Goal: Information Seeking & Learning: Learn about a topic

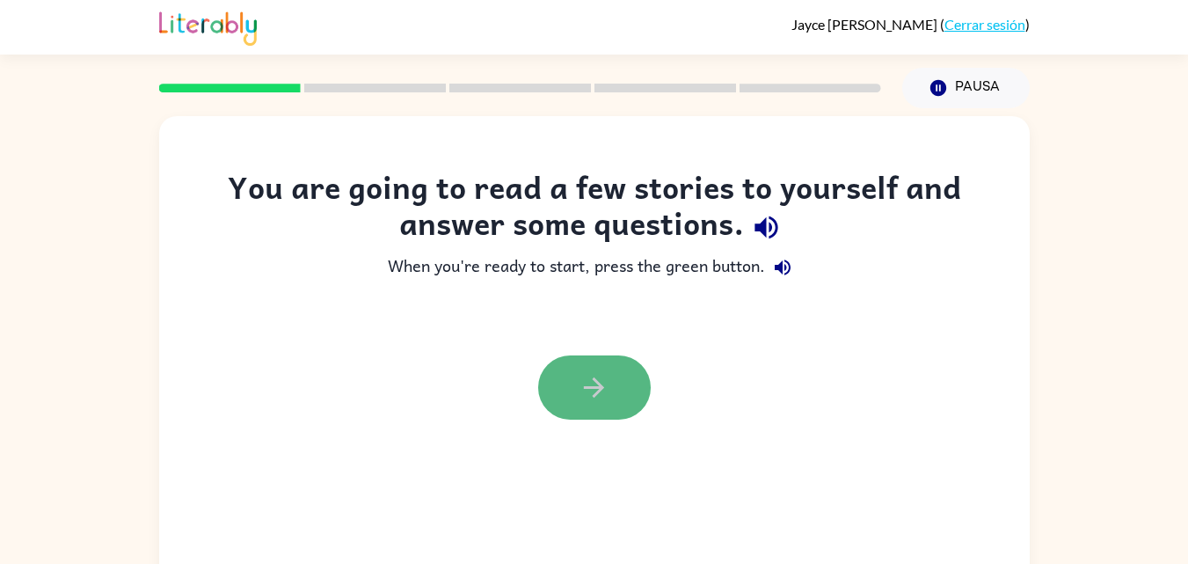
click at [612, 412] on button "button" at bounding box center [594, 387] width 113 height 64
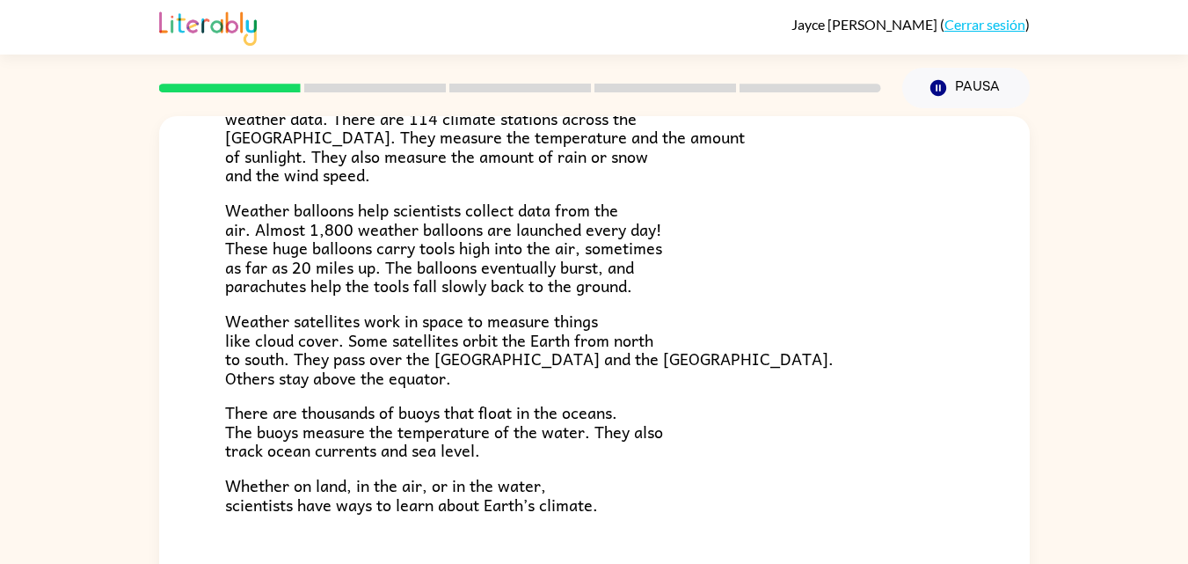
scroll to position [459, 0]
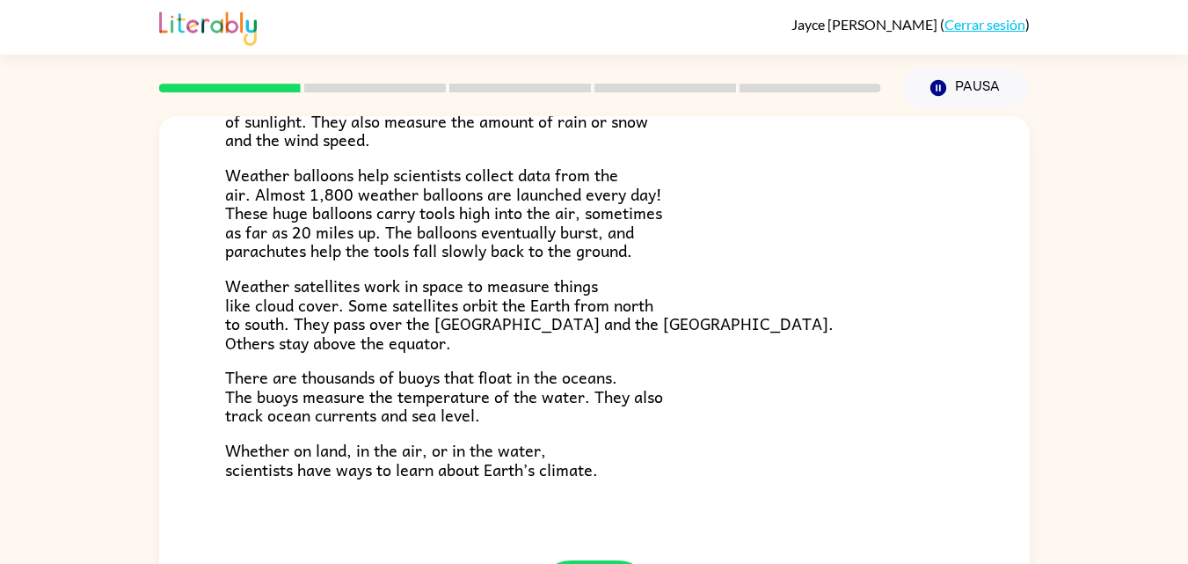
click at [1146, 367] on div "Climate Climate is the average of the weather conditions over all four seasons.…" at bounding box center [594, 363] width 1188 height 510
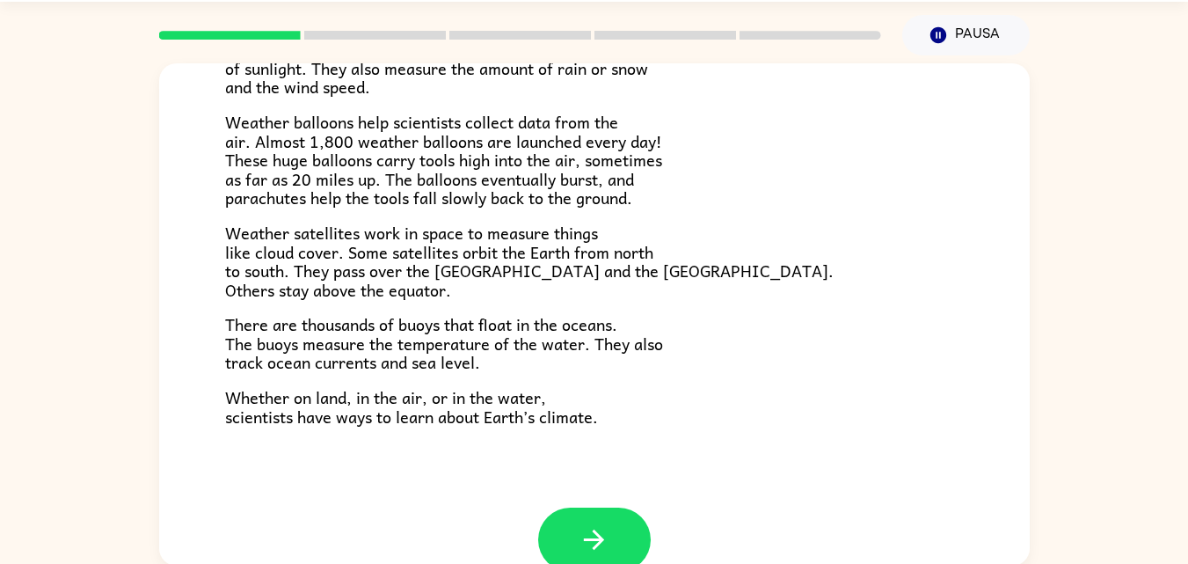
scroll to position [55, 0]
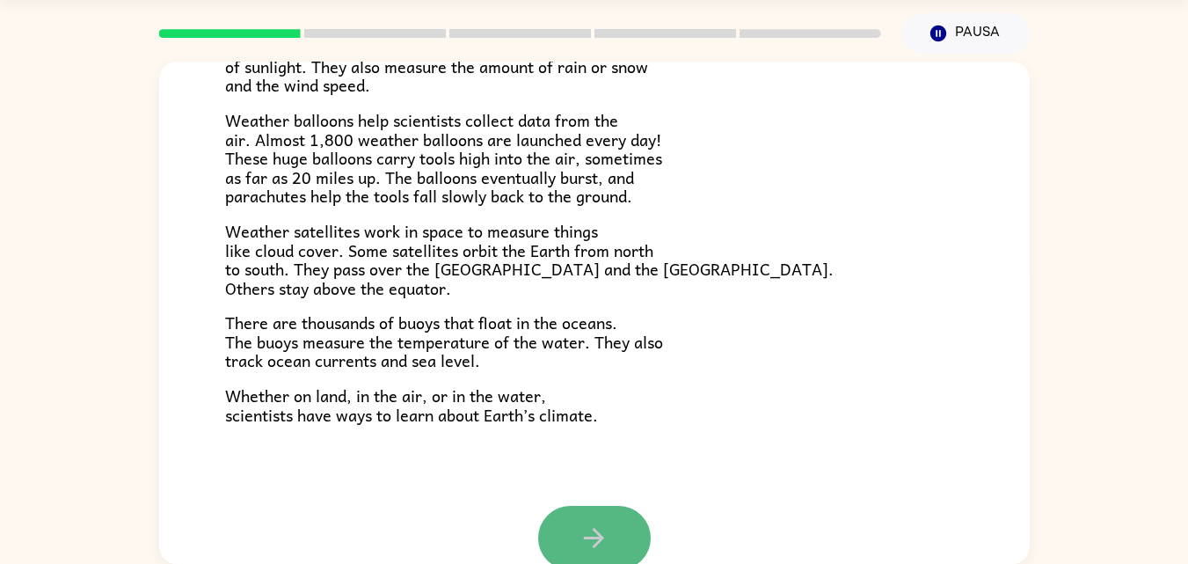
click at [630, 527] on button "button" at bounding box center [594, 537] width 113 height 64
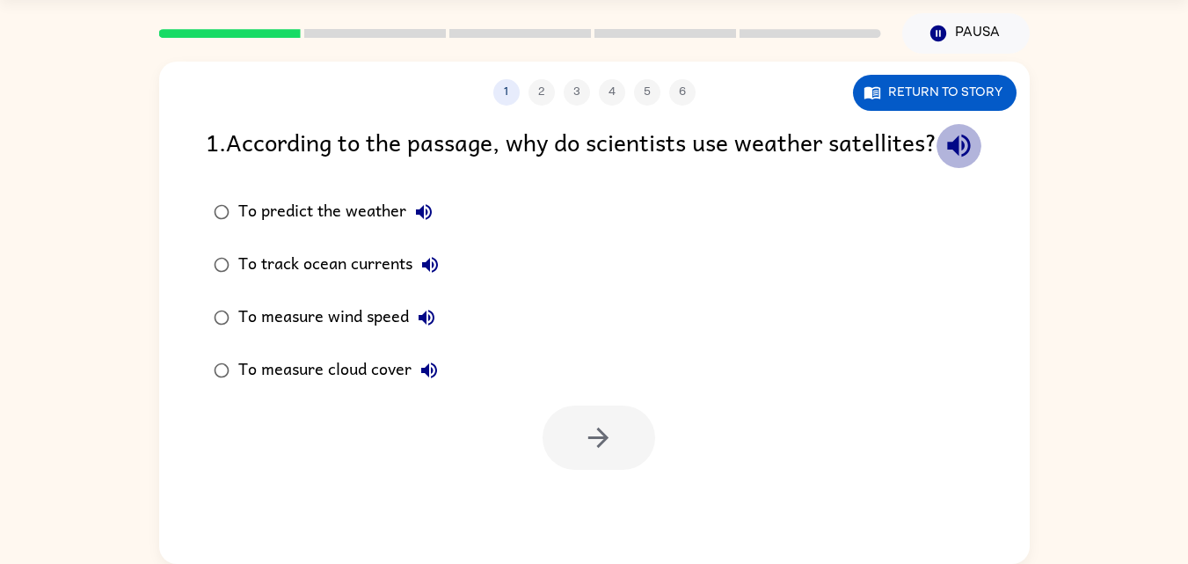
click at [943, 161] on icon "button" at bounding box center [958, 145] width 31 height 31
click at [257, 229] on div "To predict the weather" at bounding box center [339, 211] width 203 height 35
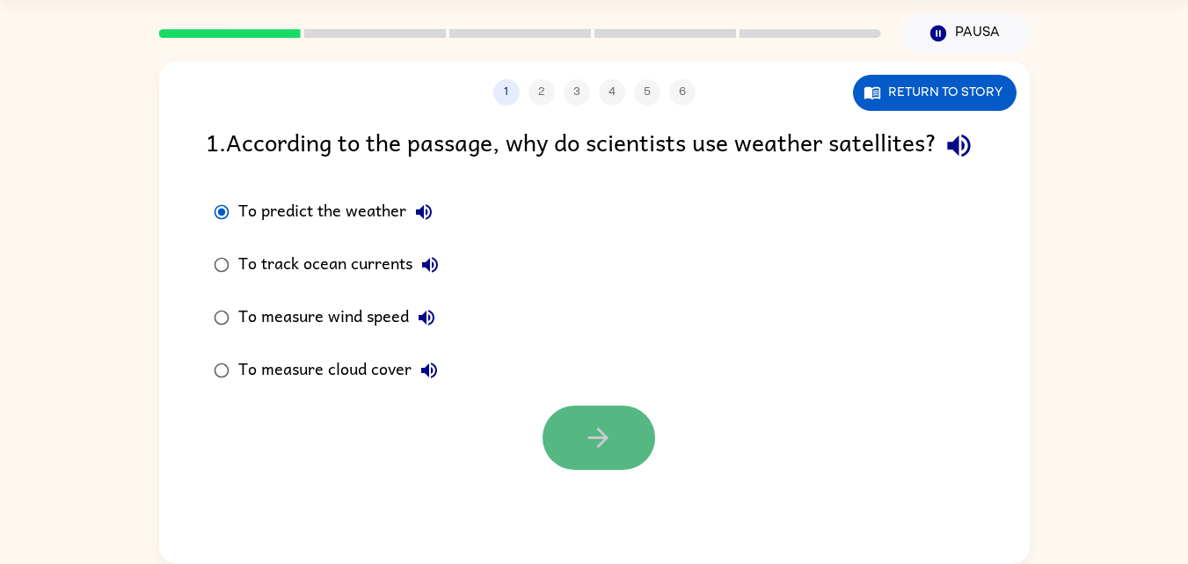
click at [646, 469] on button "button" at bounding box center [598, 437] width 113 height 64
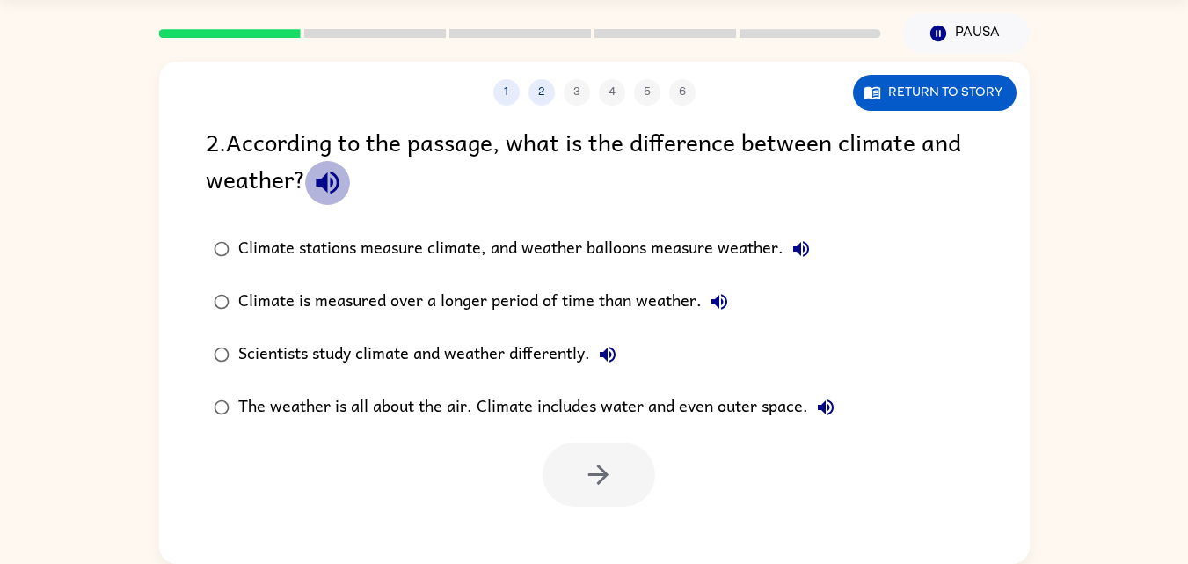
click at [337, 192] on icon "button" at bounding box center [327, 182] width 31 height 31
click at [615, 295] on div "Climate is measured over a longer period of time than weather." at bounding box center [487, 301] width 498 height 35
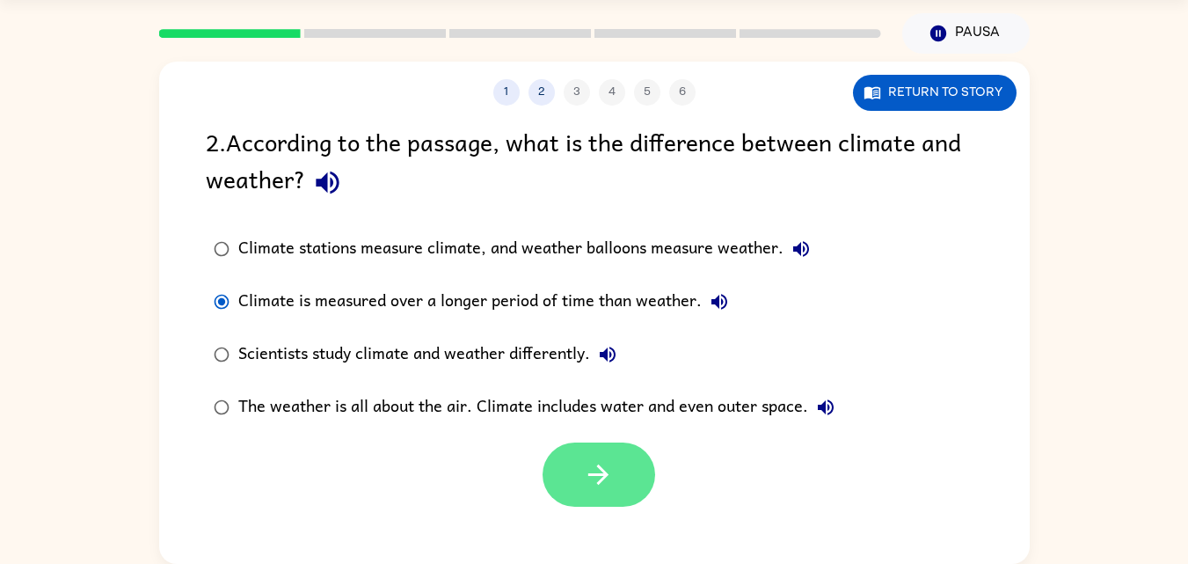
click at [616, 482] on button "button" at bounding box center [598, 474] width 113 height 64
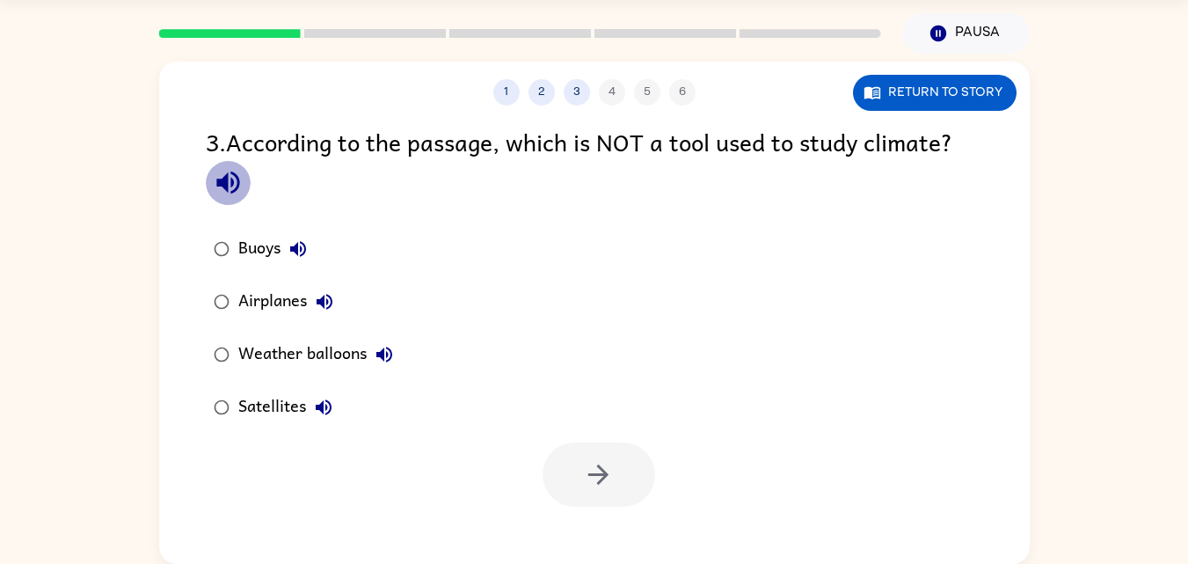
click at [229, 178] on icon "button" at bounding box center [228, 182] width 31 height 31
click at [285, 311] on div "Airplanes" at bounding box center [290, 301] width 104 height 35
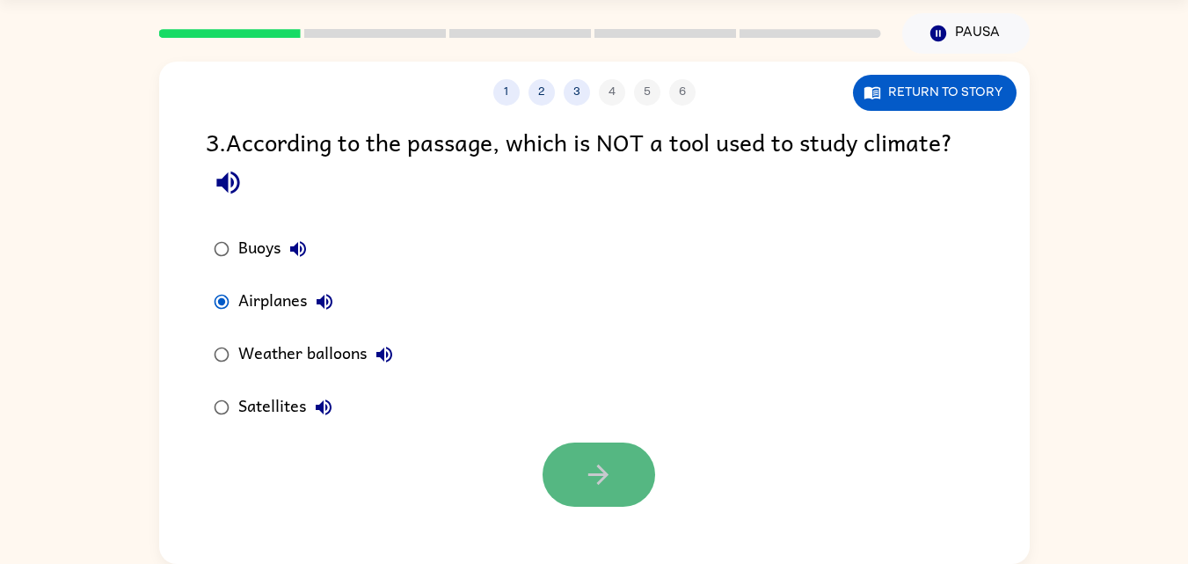
click at [611, 488] on icon "button" at bounding box center [598, 474] width 31 height 31
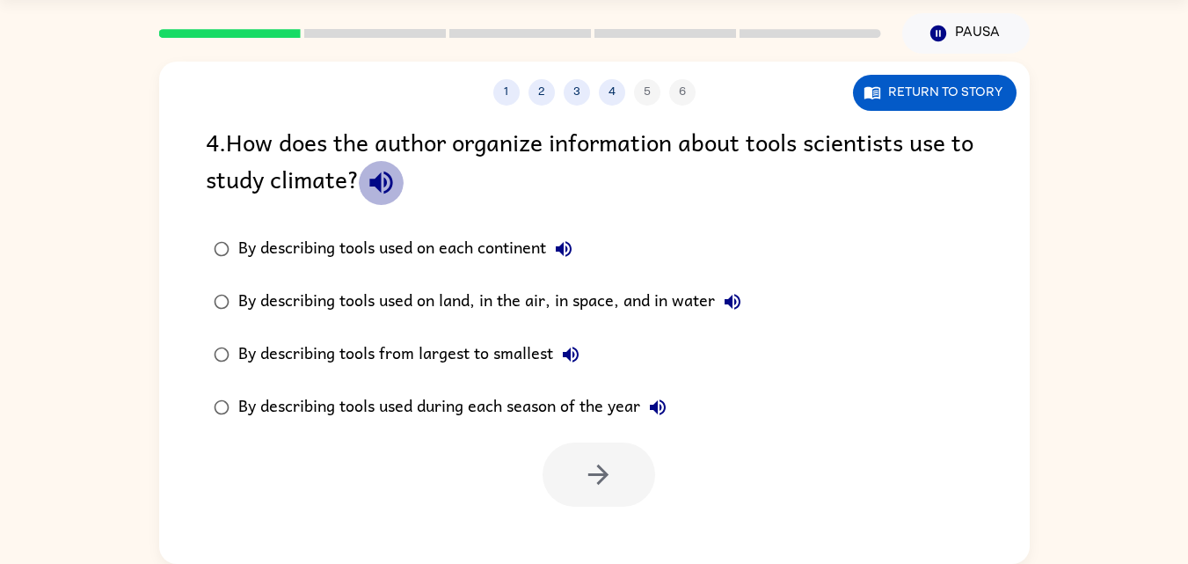
click at [378, 188] on icon "button" at bounding box center [380, 182] width 23 height 23
click at [381, 298] on div "By describing tools used on land, in the air, in space, and in water" at bounding box center [494, 301] width 512 height 35
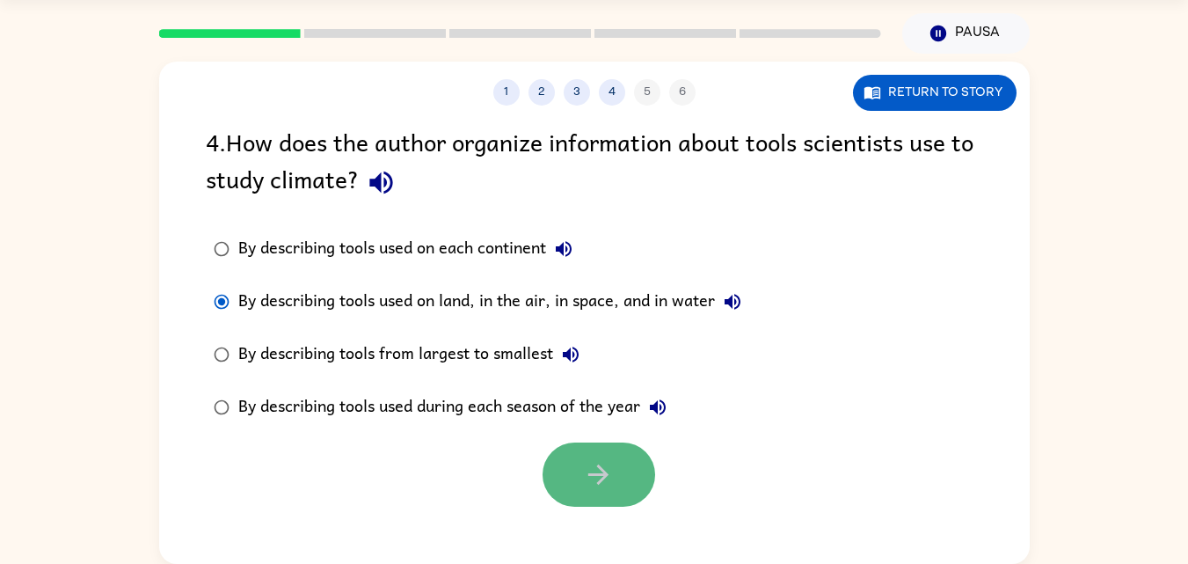
click at [595, 478] on icon "button" at bounding box center [598, 474] width 31 height 31
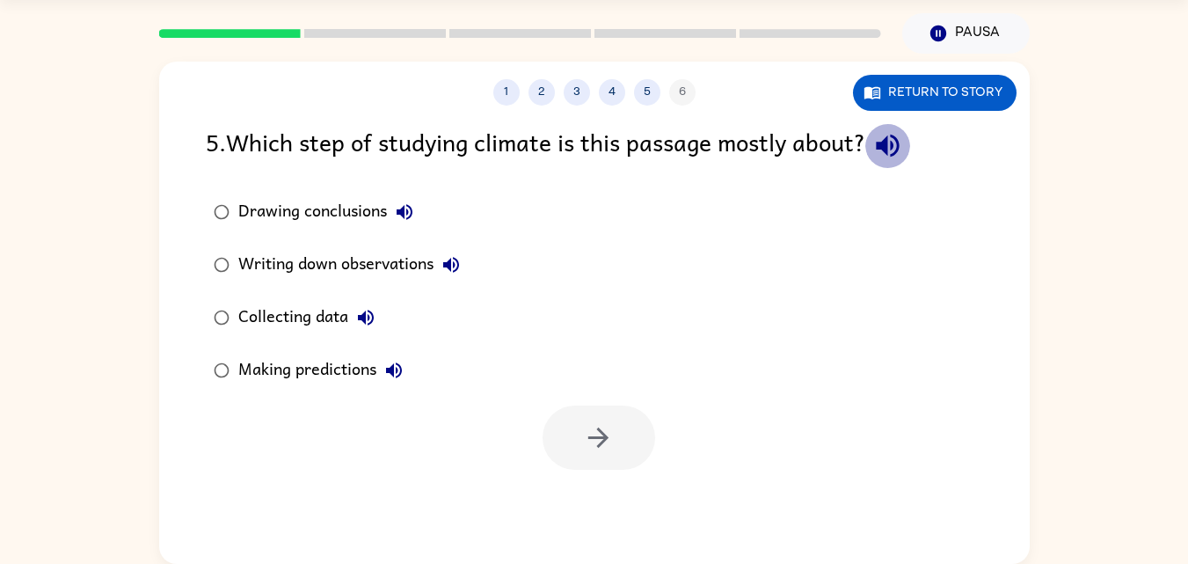
click at [890, 138] on icon "button" at bounding box center [887, 145] width 31 height 31
click at [310, 324] on div "Collecting data" at bounding box center [310, 317] width 145 height 35
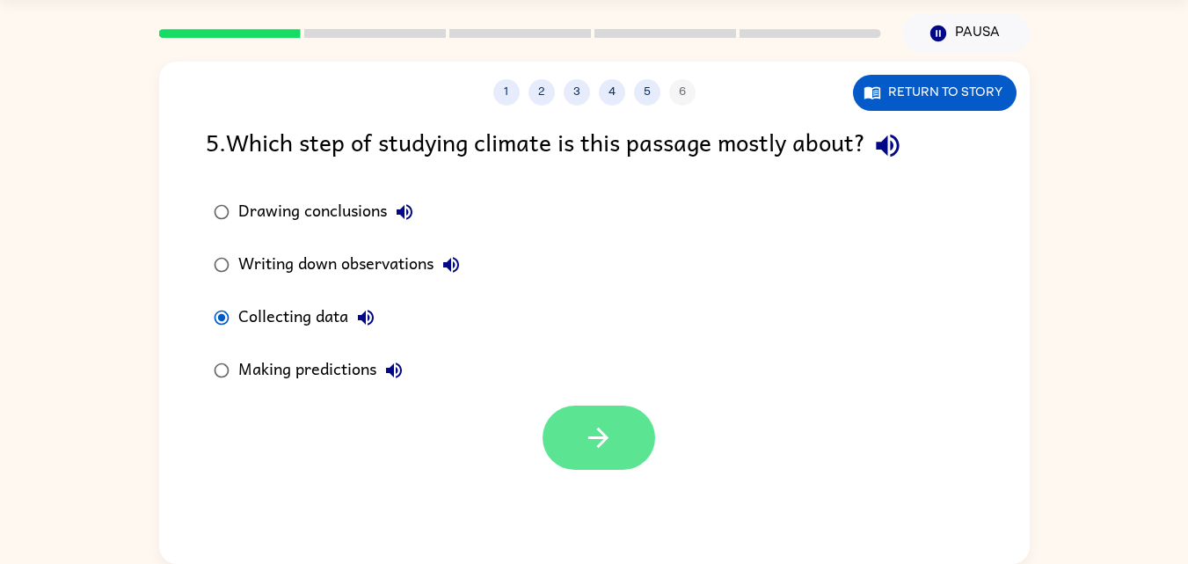
click at [627, 446] on button "button" at bounding box center [598, 437] width 113 height 64
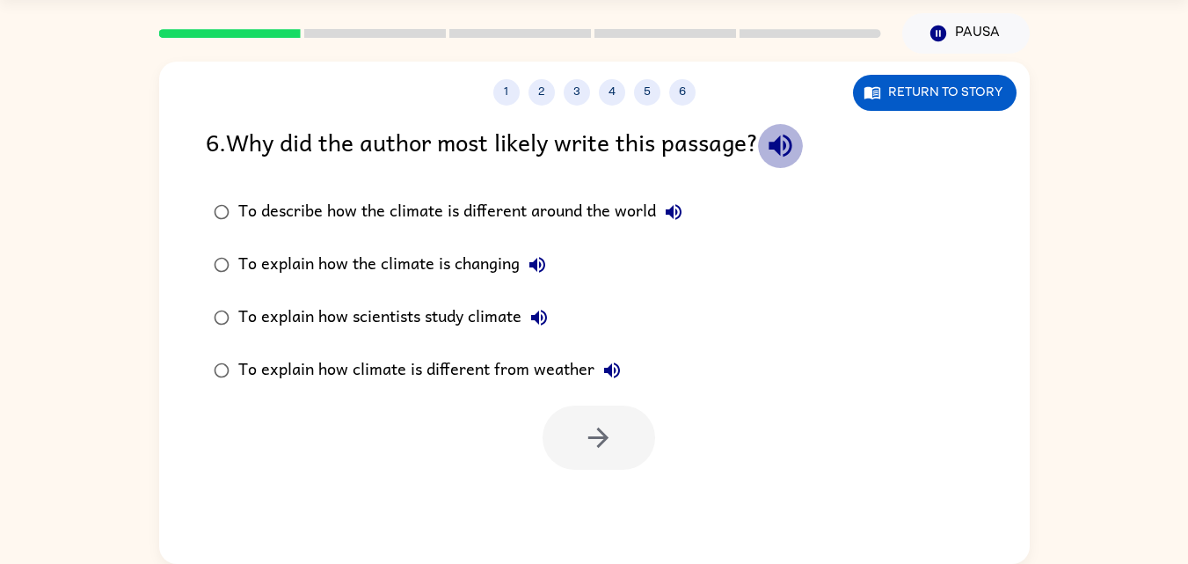
click at [789, 161] on icon "button" at bounding box center [780, 145] width 31 height 31
click at [466, 320] on div "To explain how scientists study climate" at bounding box center [397, 317] width 318 height 35
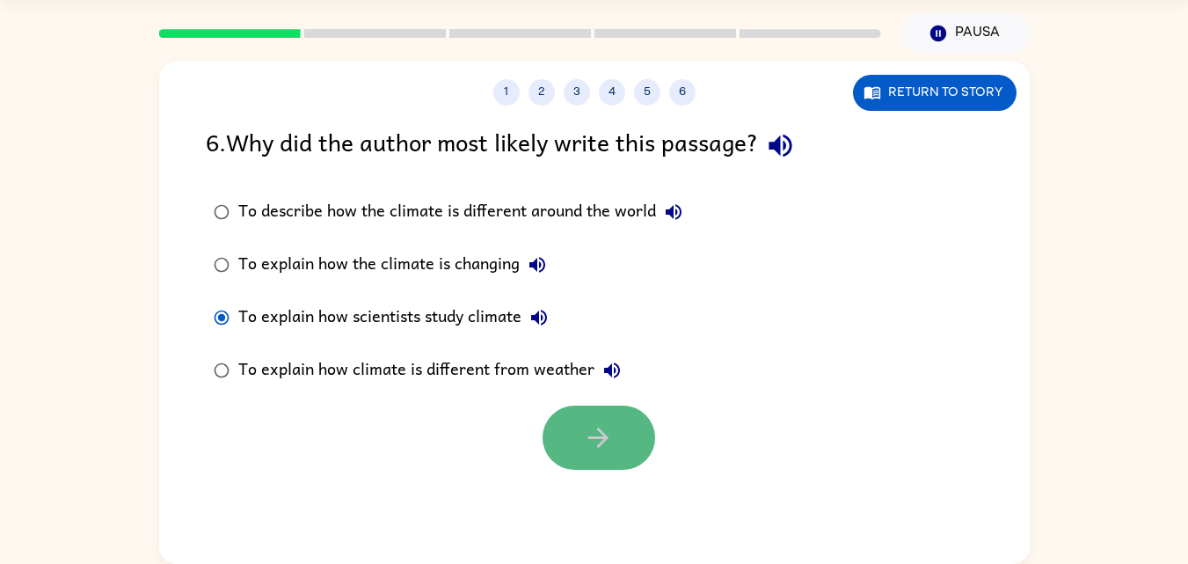
click at [577, 422] on button "button" at bounding box center [598, 437] width 113 height 64
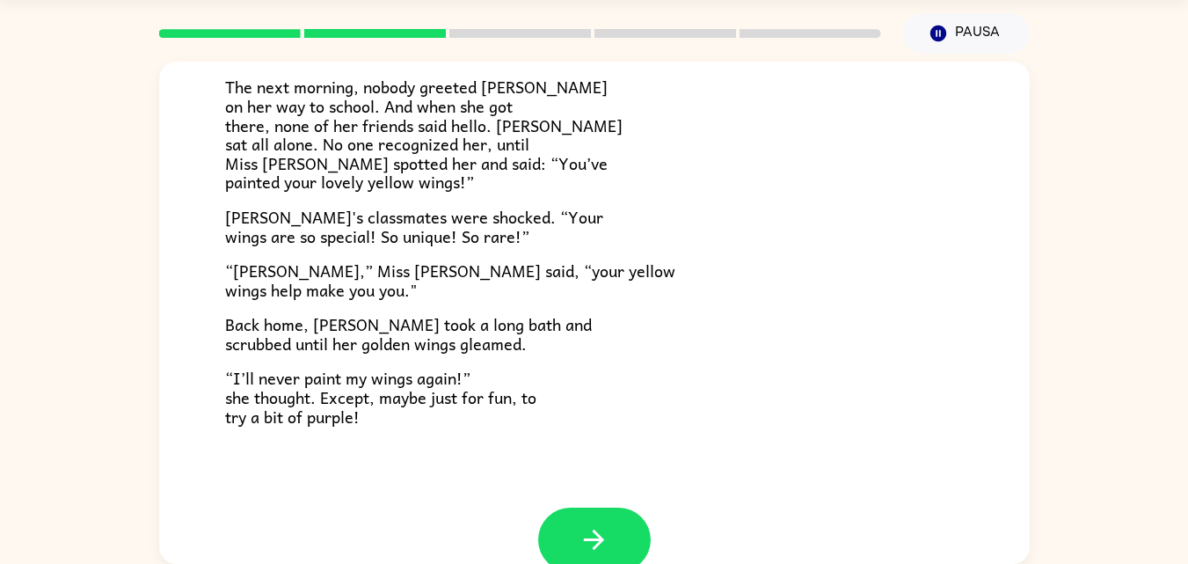
scroll to position [491, 0]
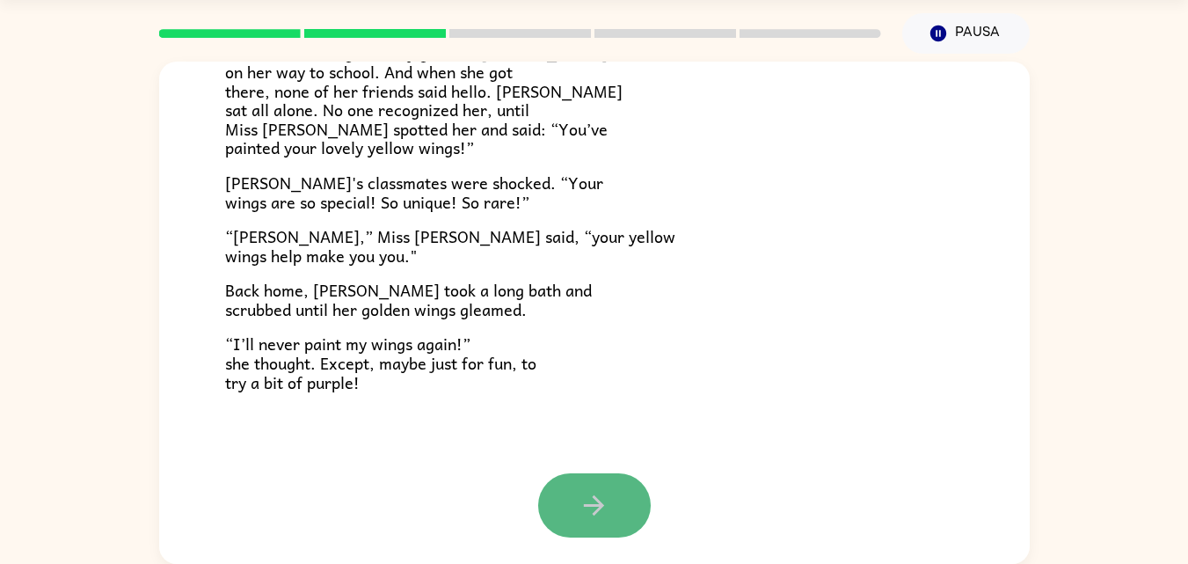
click at [564, 497] on button "button" at bounding box center [594, 505] width 113 height 64
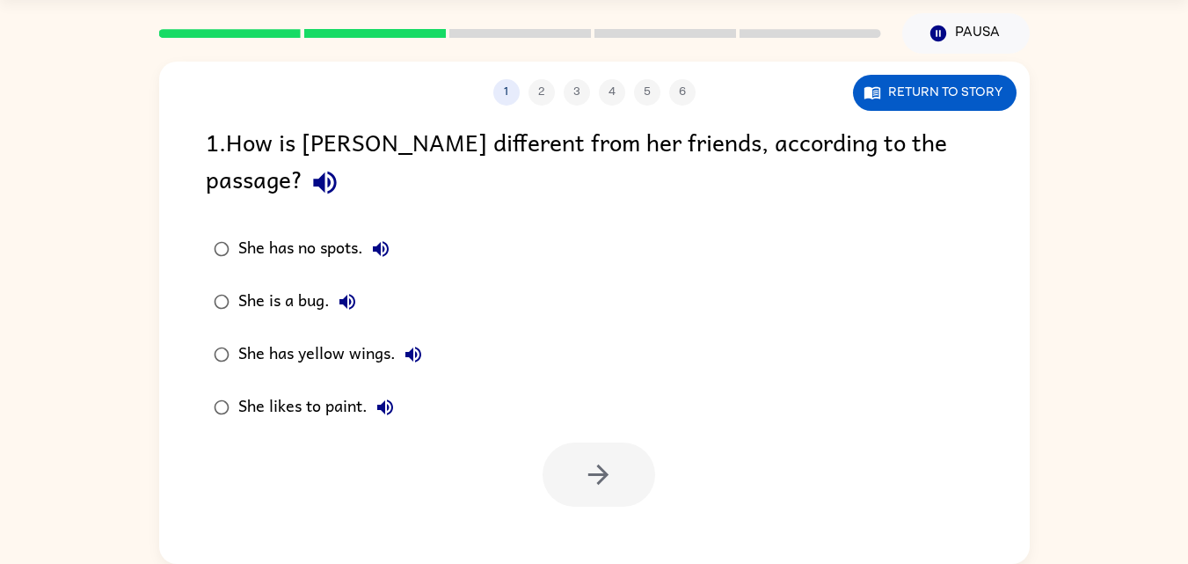
scroll to position [0, 0]
click at [340, 167] on icon "button" at bounding box center [324, 182] width 31 height 31
click at [258, 337] on div "She has yellow wings." at bounding box center [334, 354] width 193 height 35
click at [607, 463] on button "button" at bounding box center [598, 474] width 113 height 64
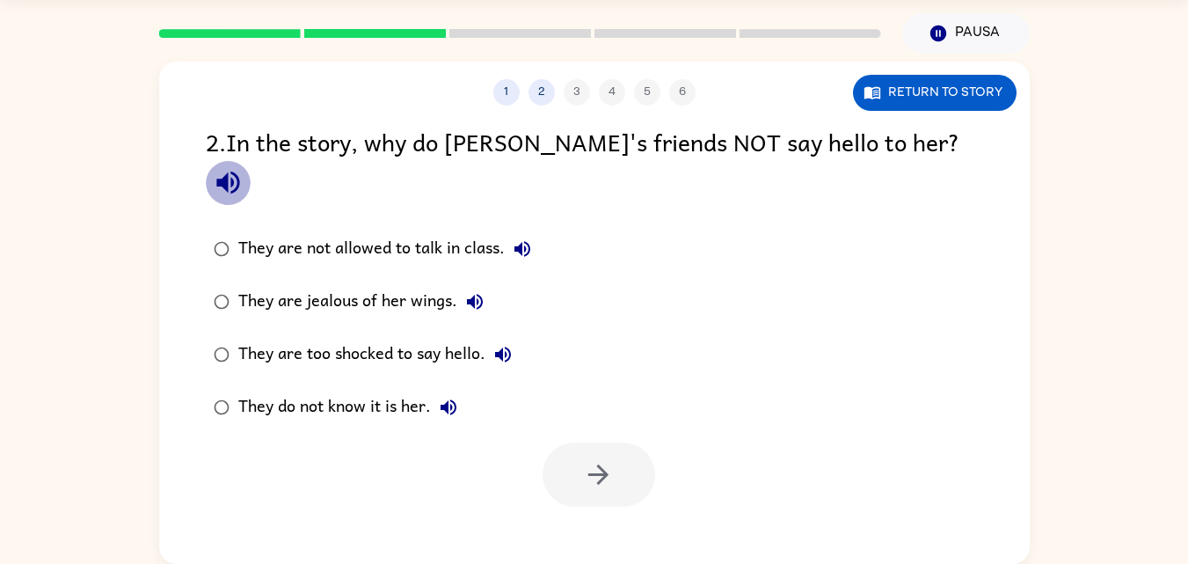
click at [244, 167] on icon "button" at bounding box center [228, 182] width 31 height 31
click at [296, 389] on div "They do not know it is her." at bounding box center [352, 406] width 228 height 35
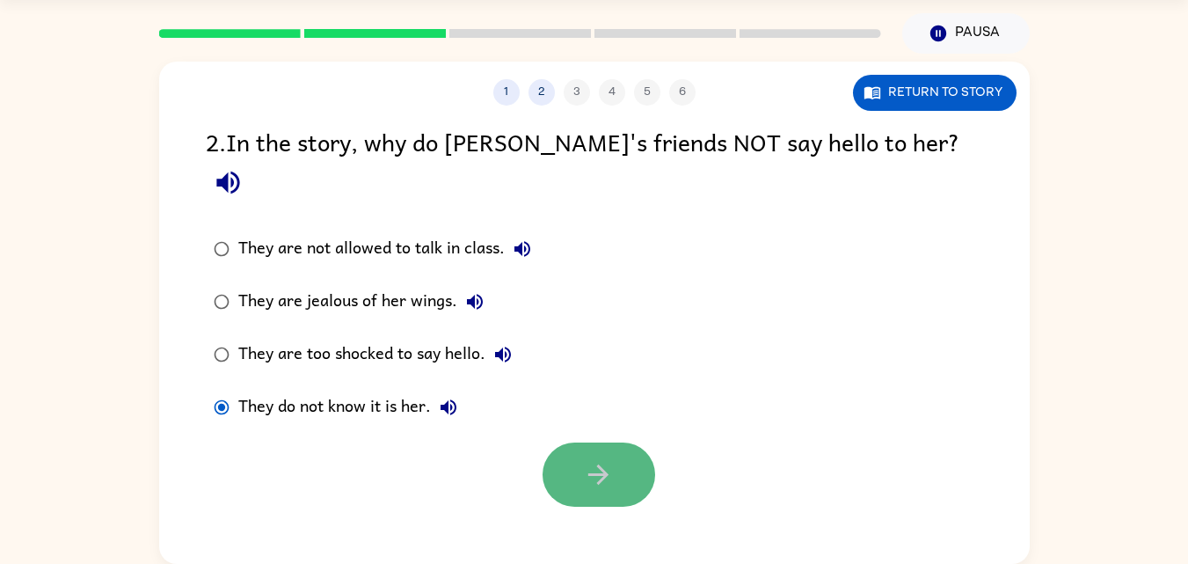
click at [629, 442] on button "button" at bounding box center [598, 474] width 113 height 64
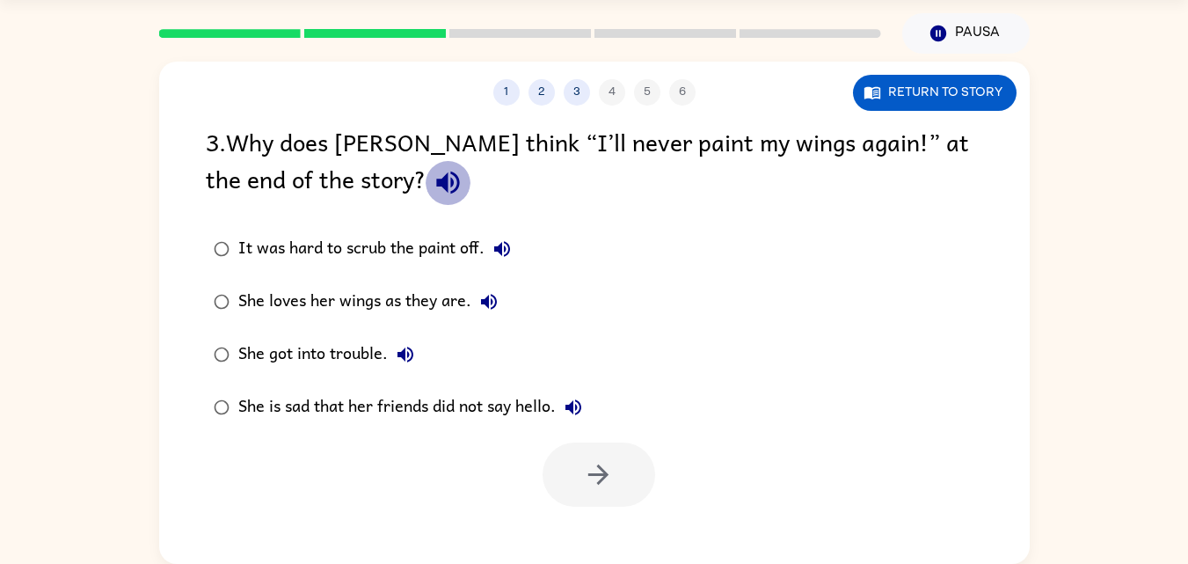
click at [433, 184] on icon "button" at bounding box center [448, 182] width 31 height 31
click at [311, 306] on div "She loves her wings as they are." at bounding box center [372, 301] width 268 height 35
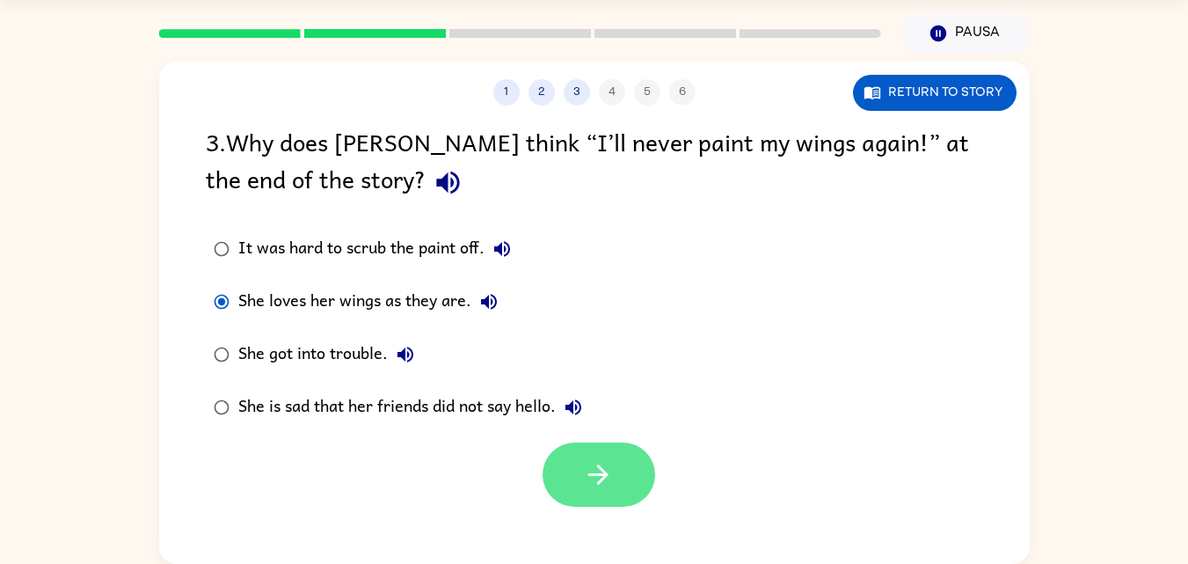
click at [574, 474] on button "button" at bounding box center [598, 474] width 113 height 64
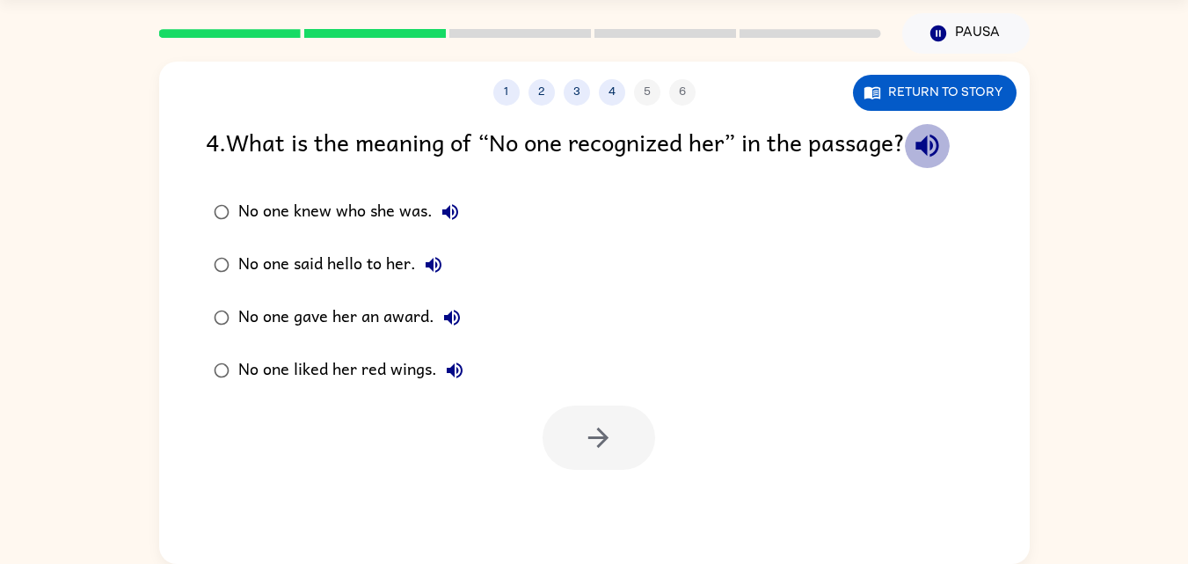
click at [934, 160] on icon "button" at bounding box center [927, 145] width 31 height 31
click at [309, 215] on div "No one knew who she was." at bounding box center [352, 211] width 229 height 35
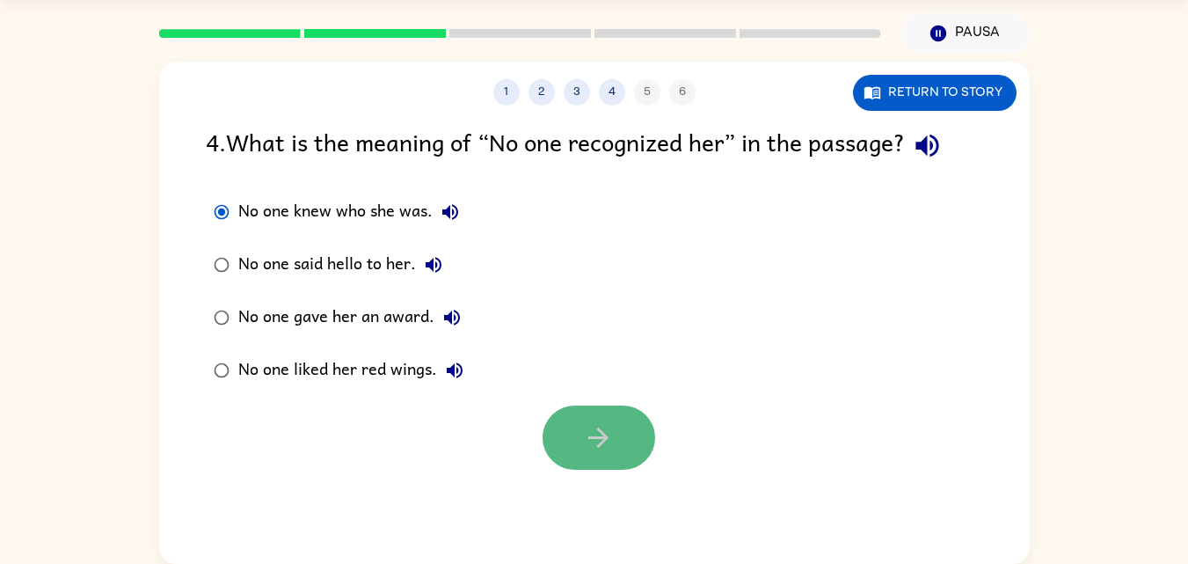
click at [595, 437] on icon "button" at bounding box center [598, 437] width 20 height 20
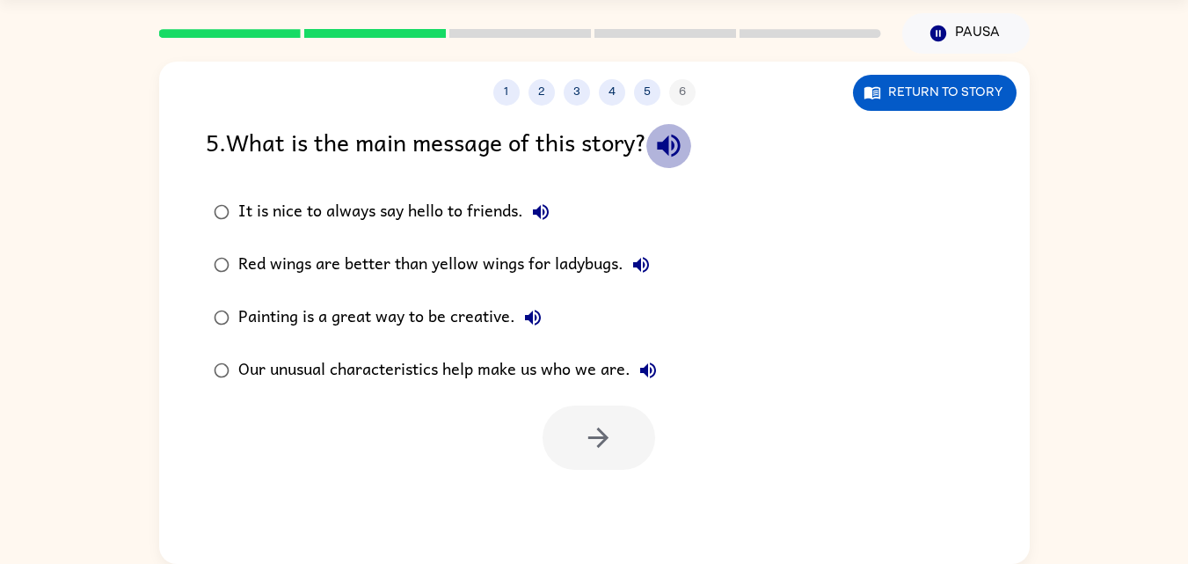
click at [679, 156] on icon "button" at bounding box center [668, 146] width 23 height 23
click at [331, 329] on div "Painting is a great way to be creative." at bounding box center [394, 317] width 312 height 35
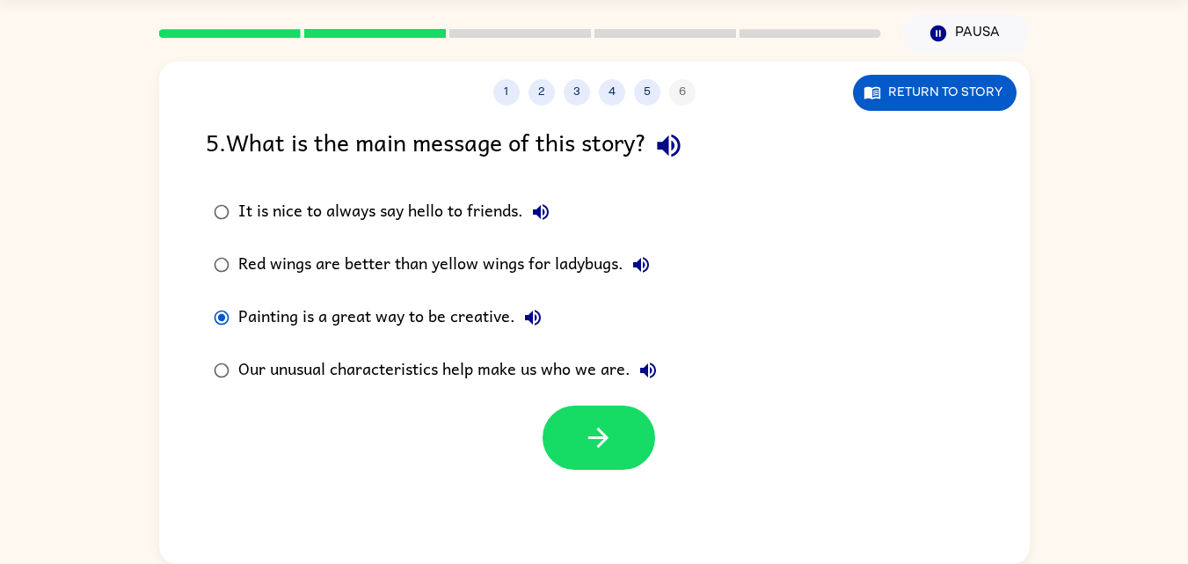
click at [387, 367] on div "Our unusual characteristics help make us who we are." at bounding box center [451, 370] width 427 height 35
click at [604, 448] on icon "button" at bounding box center [598, 437] width 31 height 31
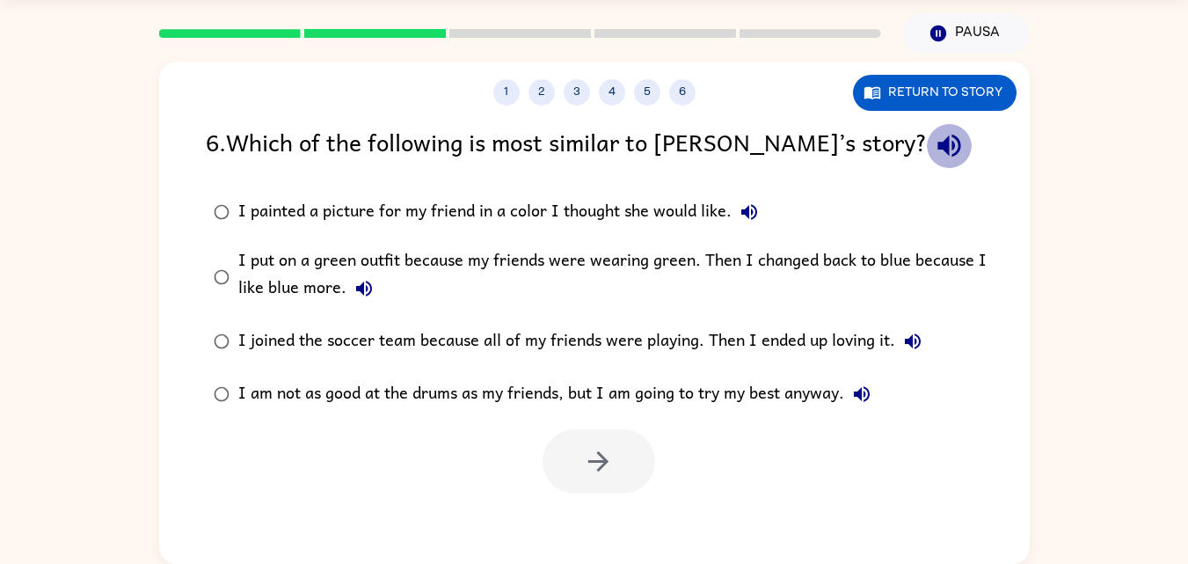
click at [934, 155] on icon "button" at bounding box center [949, 145] width 31 height 31
click at [584, 267] on div "I put on a green outfit because my friends were wearing green. Then I changed b…" at bounding box center [622, 276] width 768 height 59
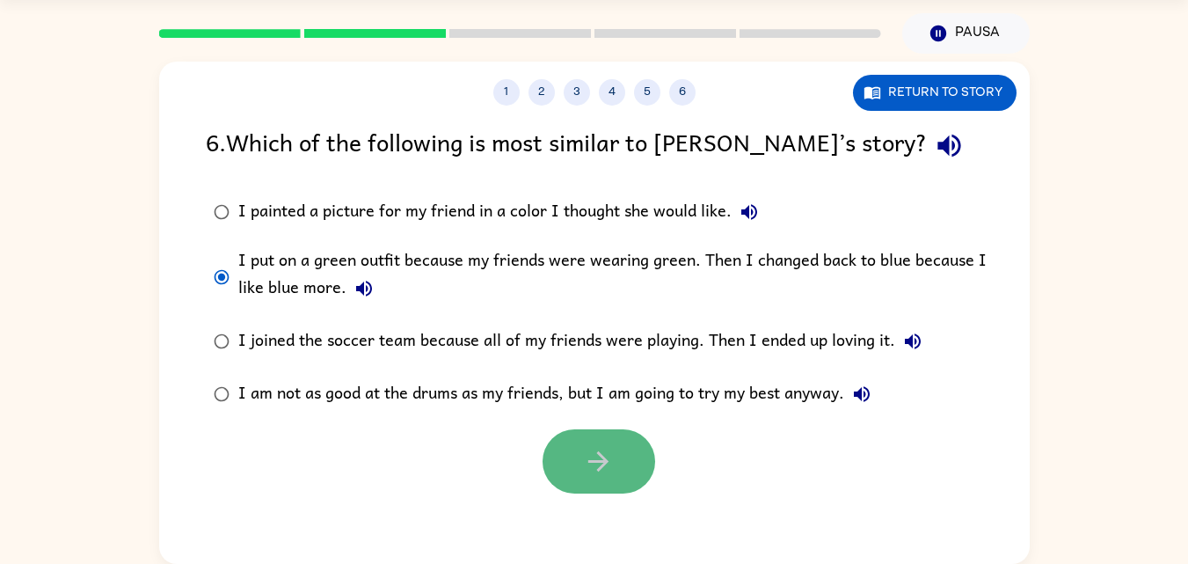
click at [617, 456] on button "button" at bounding box center [598, 461] width 113 height 64
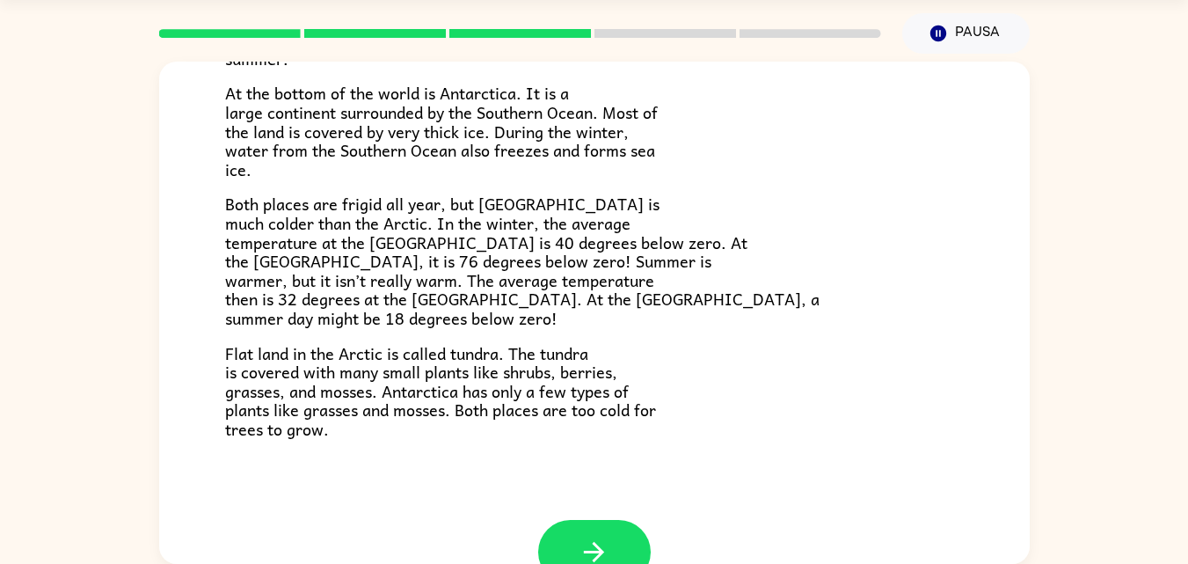
scroll to position [352, 0]
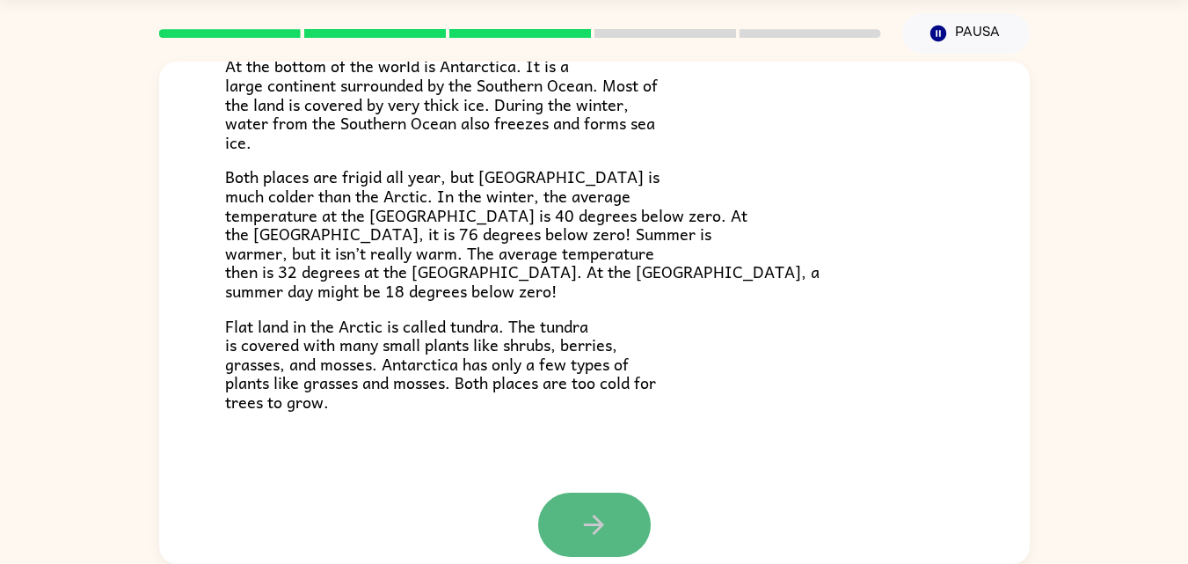
click at [607, 546] on button "button" at bounding box center [594, 524] width 113 height 64
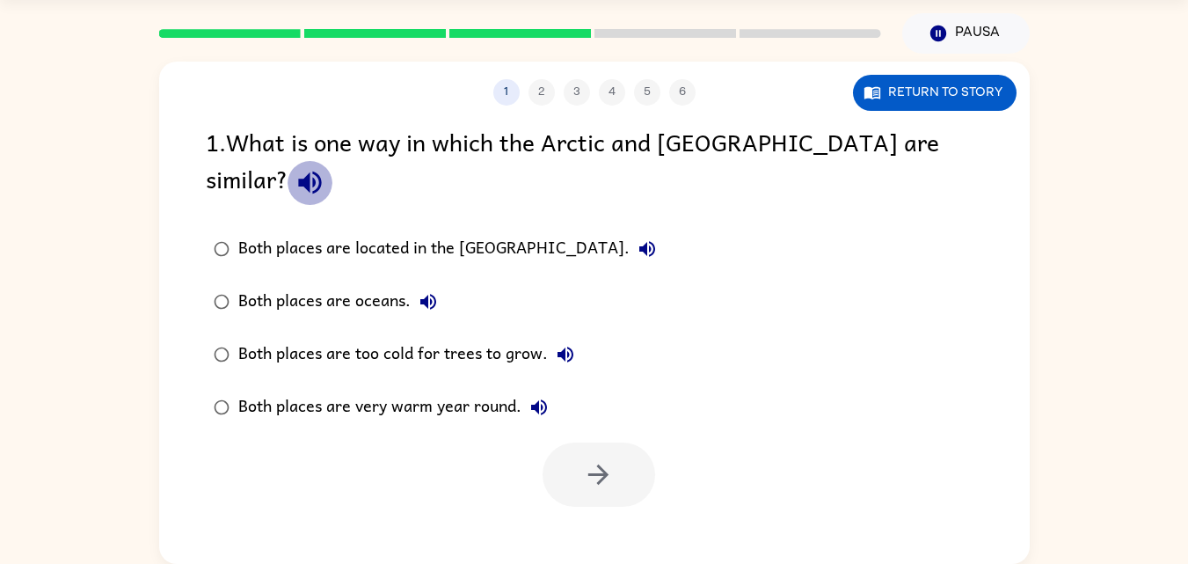
click at [321, 171] on icon "button" at bounding box center [309, 182] width 23 height 23
click at [465, 337] on div "Both places are too cold for trees to grow." at bounding box center [410, 354] width 345 height 35
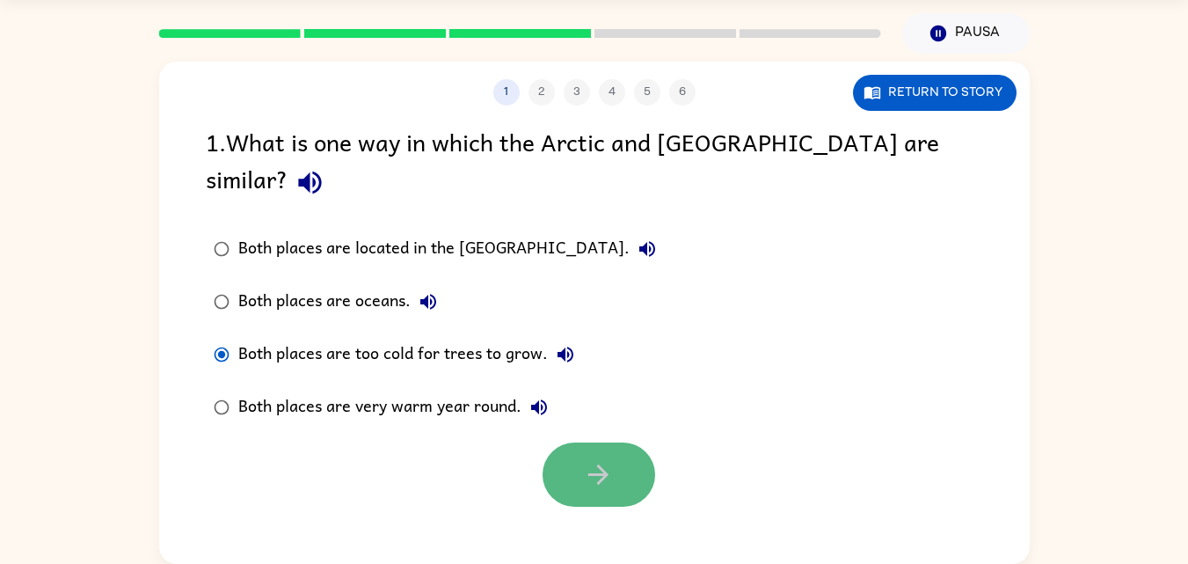
click at [607, 459] on icon "button" at bounding box center [598, 474] width 31 height 31
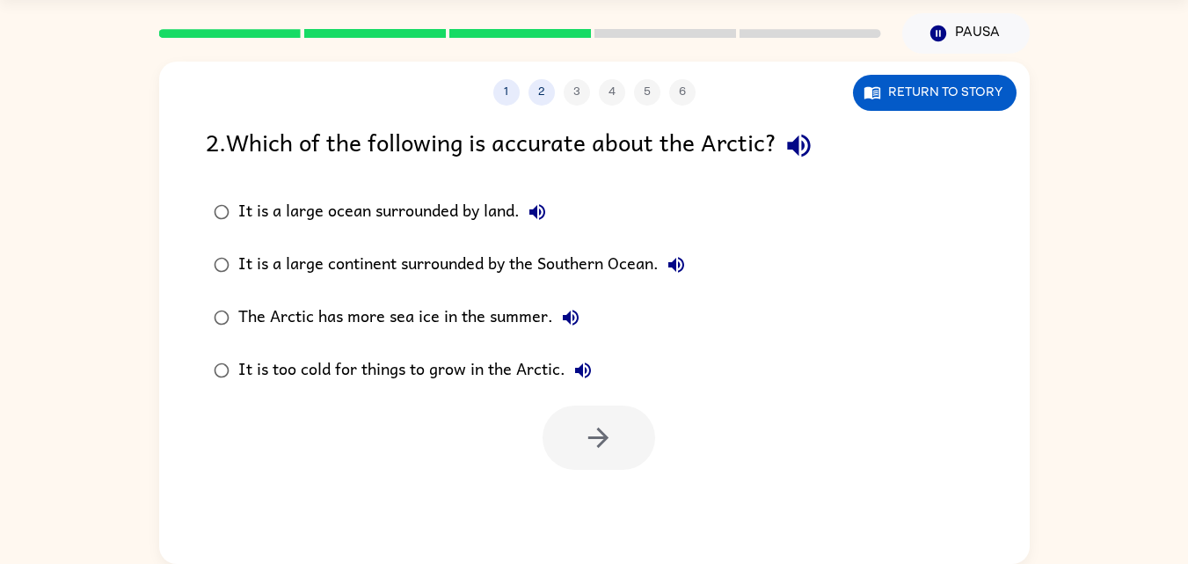
click at [804, 158] on icon "button" at bounding box center [798, 145] width 31 height 31
click at [449, 215] on div "It is a large ocean surrounded by land." at bounding box center [396, 211] width 316 height 35
click at [585, 423] on icon "button" at bounding box center [598, 437] width 31 height 31
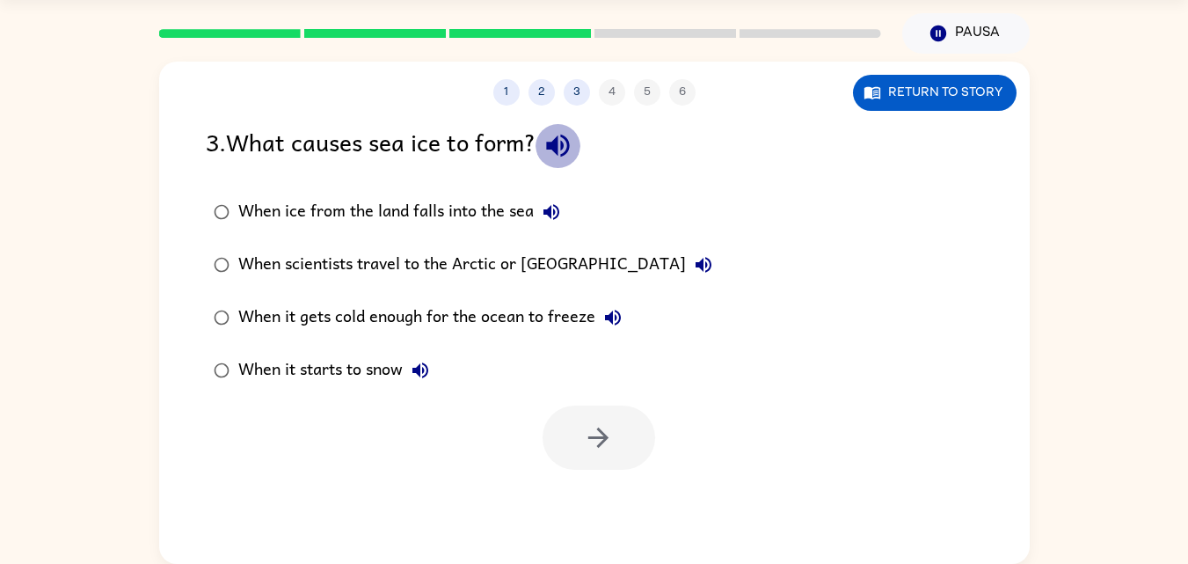
click at [571, 147] on icon "button" at bounding box center [557, 145] width 31 height 31
click at [495, 312] on div "When it gets cold enough for the ocean to freeze" at bounding box center [434, 317] width 392 height 35
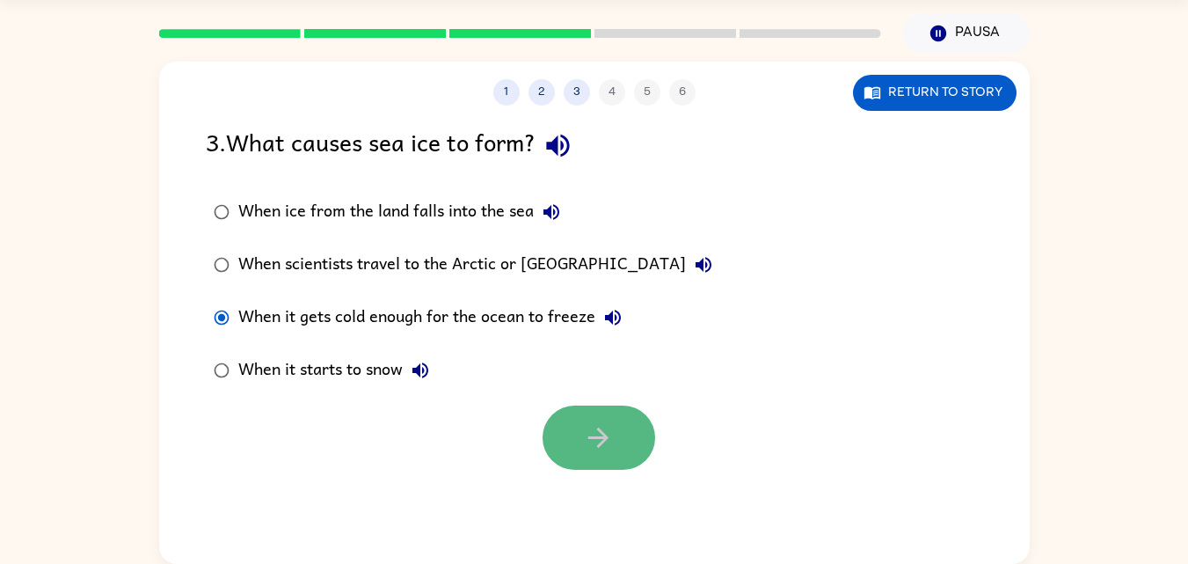
click at [629, 428] on button "button" at bounding box center [598, 437] width 113 height 64
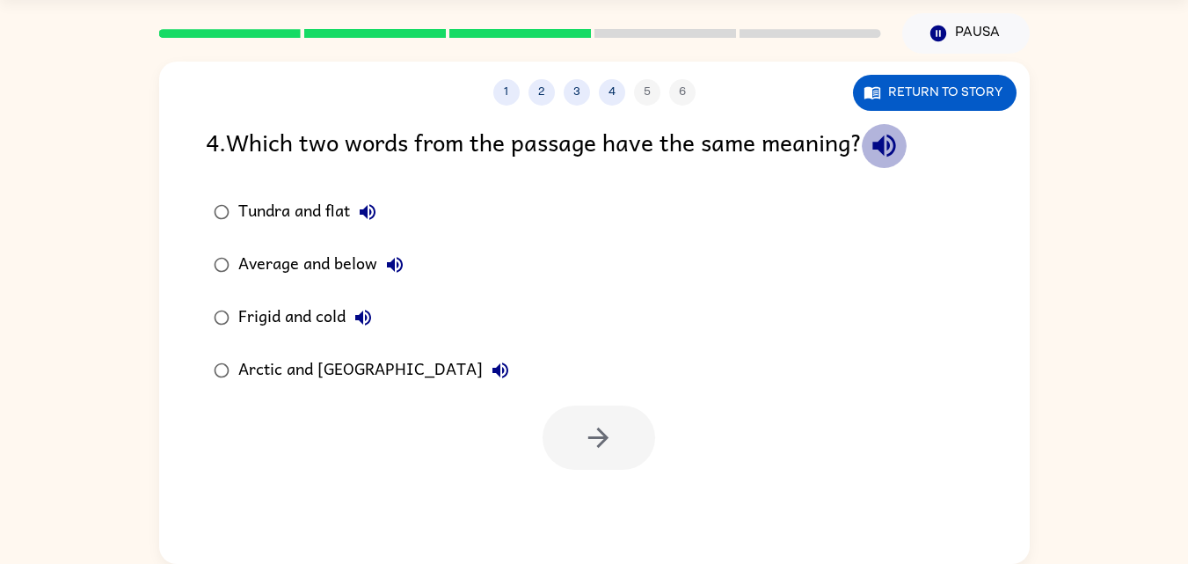
click at [881, 154] on icon "button" at bounding box center [884, 145] width 31 height 31
click at [334, 212] on div "Tundra and flat" at bounding box center [311, 211] width 147 height 35
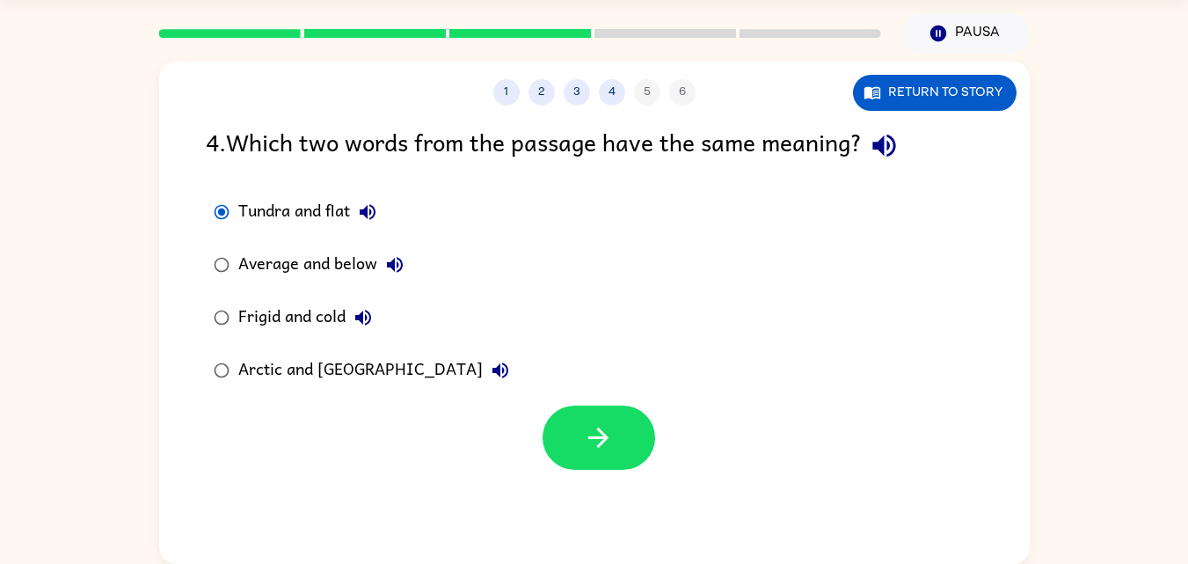
click at [320, 326] on div "Frigid and cold" at bounding box center [309, 317] width 142 height 35
click at [634, 442] on button "button" at bounding box center [598, 437] width 113 height 64
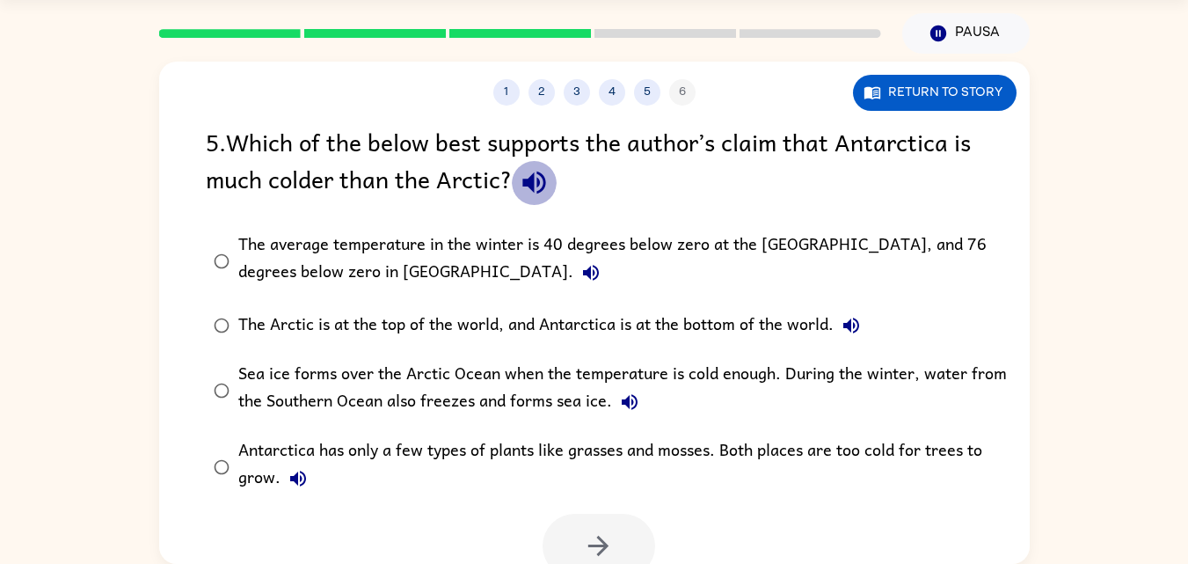
click at [549, 177] on icon "button" at bounding box center [534, 182] width 31 height 31
click at [484, 253] on div "The average temperature in the winter is 40 degrees below zero at the [GEOGRAPH…" at bounding box center [622, 260] width 768 height 59
click at [558, 541] on button "button" at bounding box center [598, 545] width 113 height 64
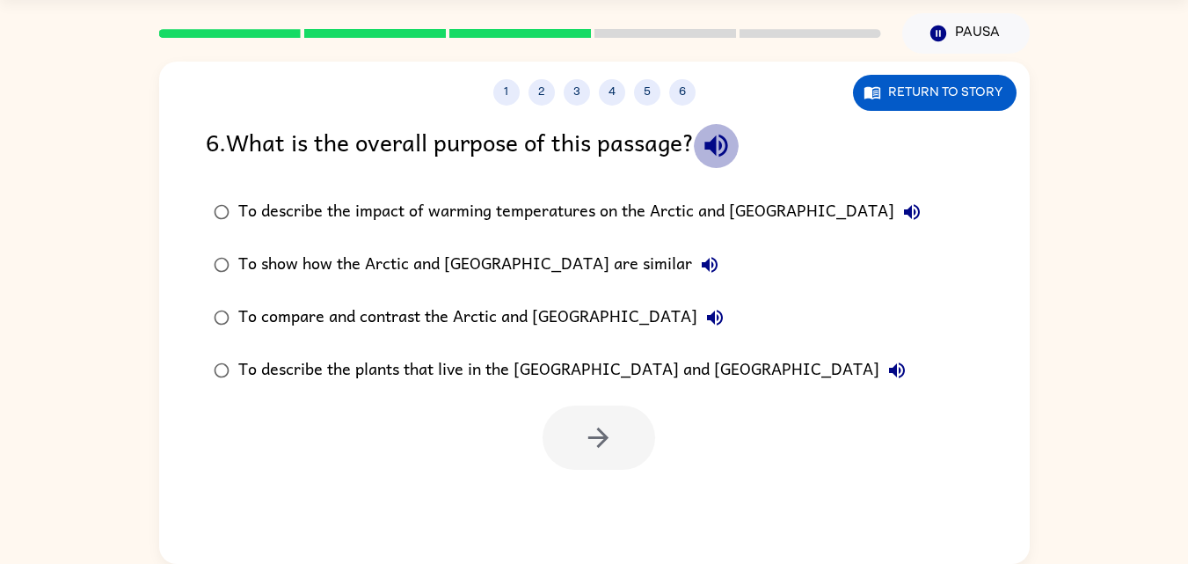
click at [738, 147] on button "button" at bounding box center [716, 145] width 45 height 45
click at [353, 316] on div "To compare and contrast the Arctic and [GEOGRAPHIC_DATA]" at bounding box center [485, 317] width 494 height 35
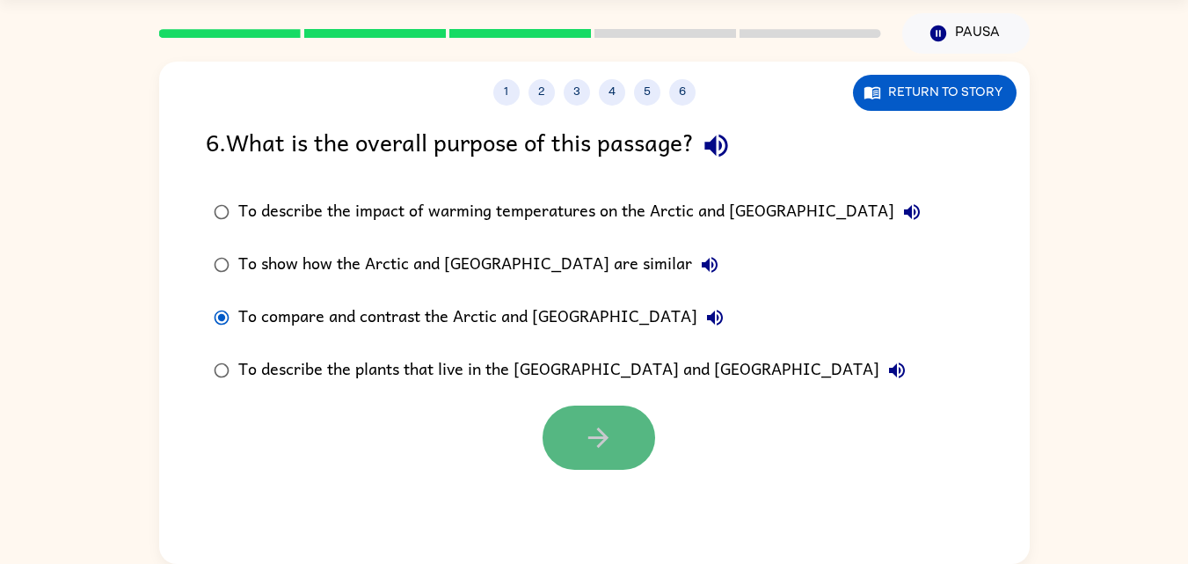
click at [600, 447] on icon "button" at bounding box center [598, 437] width 31 height 31
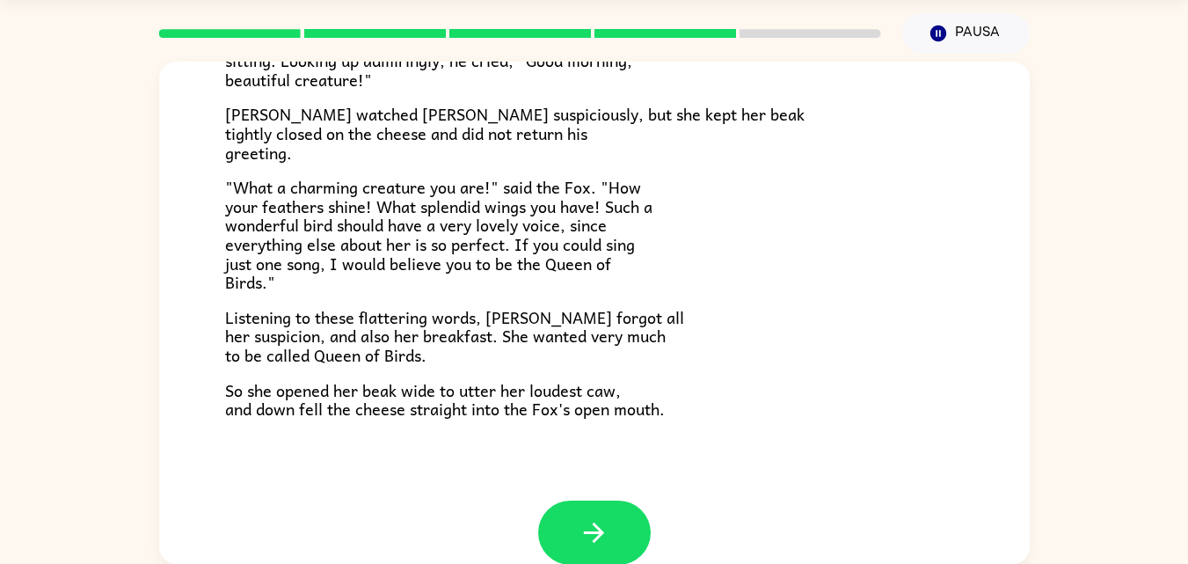
scroll to position [345, 0]
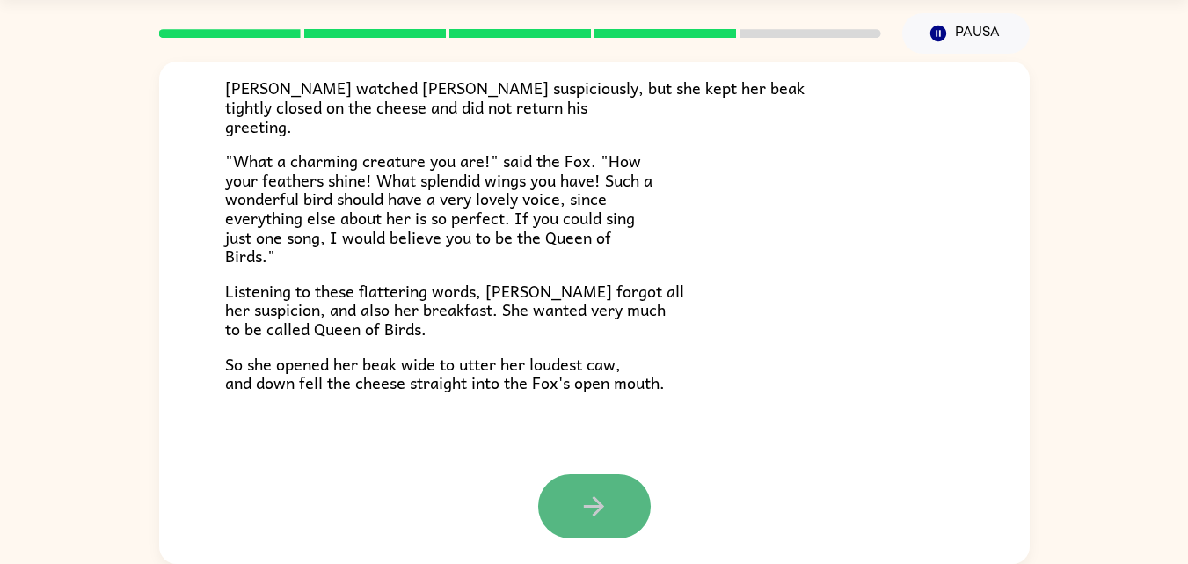
click at [602, 511] on icon "button" at bounding box center [593, 506] width 31 height 31
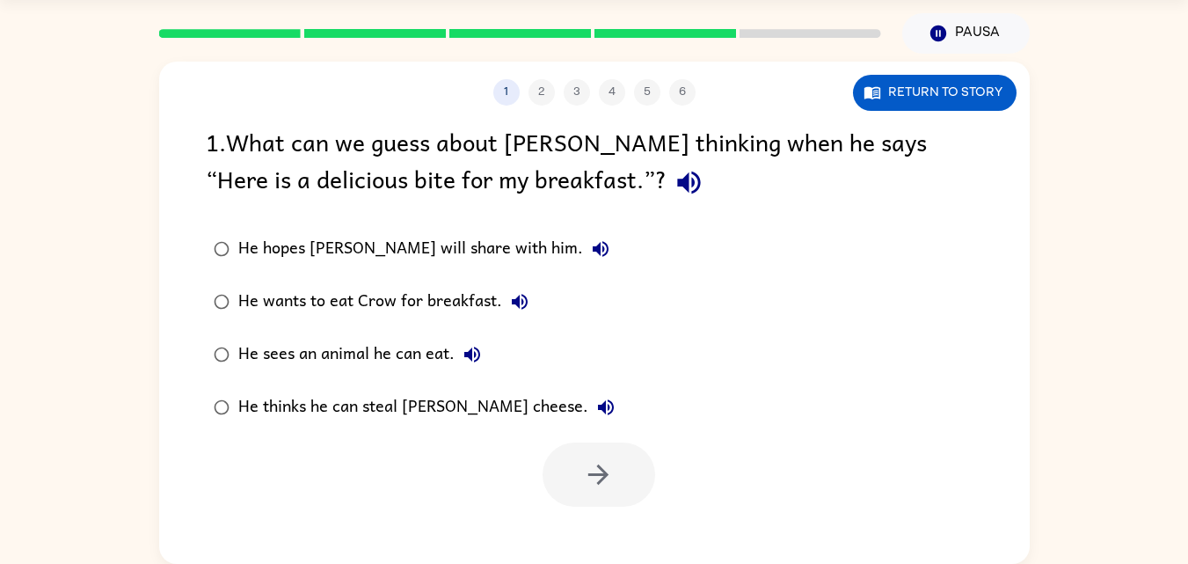
scroll to position [0, 0]
click at [677, 189] on icon "button" at bounding box center [688, 182] width 23 height 23
click at [354, 408] on div "He thinks he can steal [PERSON_NAME] cheese." at bounding box center [430, 406] width 385 height 35
click at [618, 492] on button "button" at bounding box center [598, 474] width 113 height 64
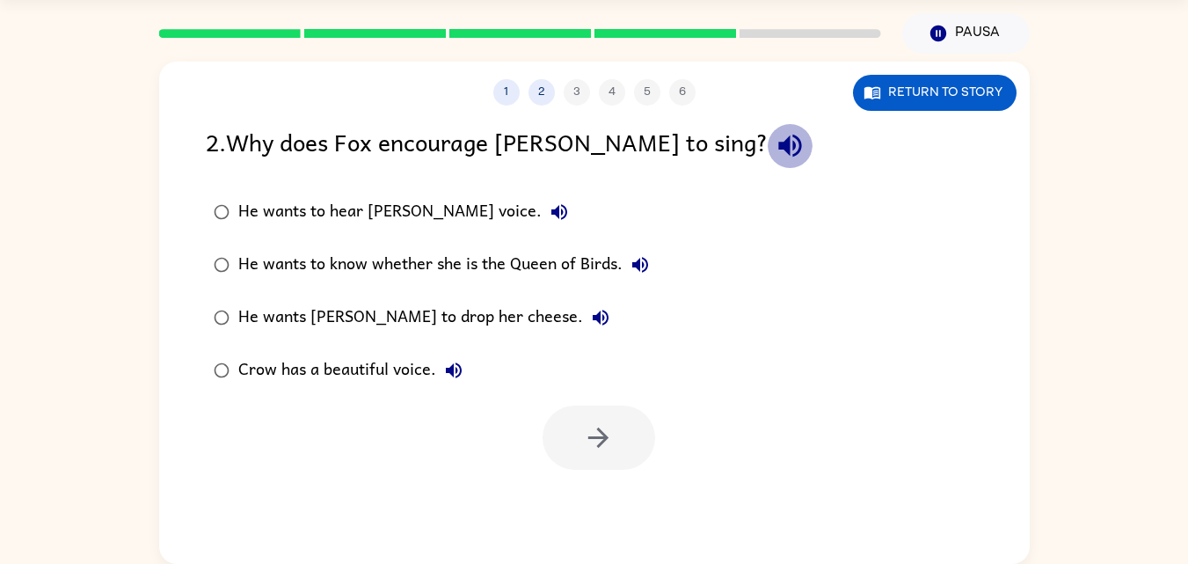
click at [774, 159] on icon "button" at bounding box center [789, 145] width 31 height 31
click at [319, 328] on div "He wants [PERSON_NAME] to drop her cheese." at bounding box center [428, 317] width 380 height 35
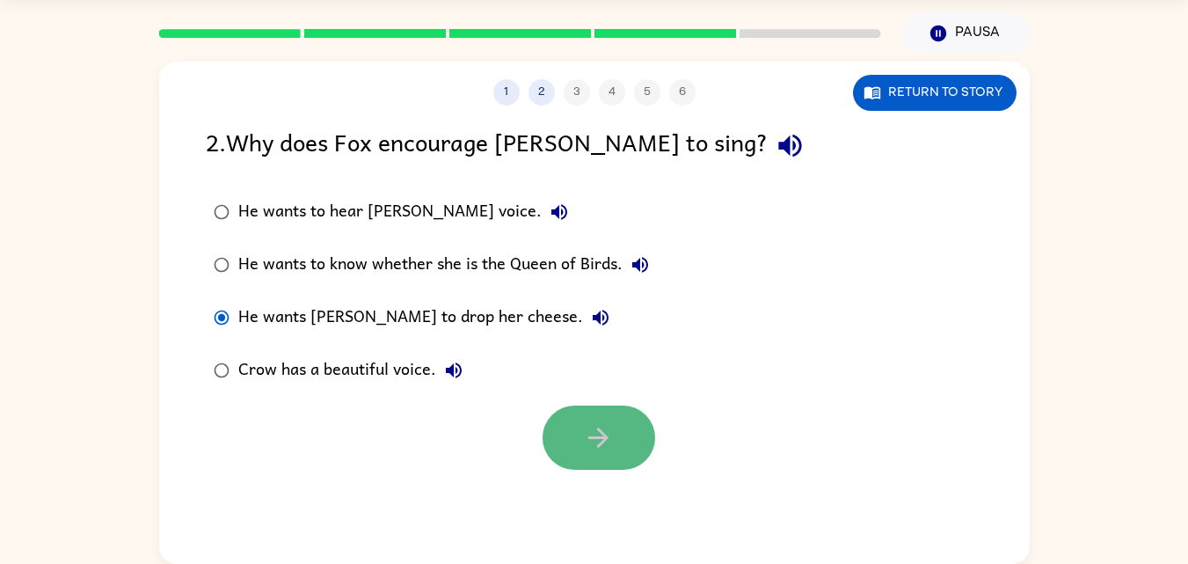
click at [598, 448] on icon "button" at bounding box center [598, 437] width 31 height 31
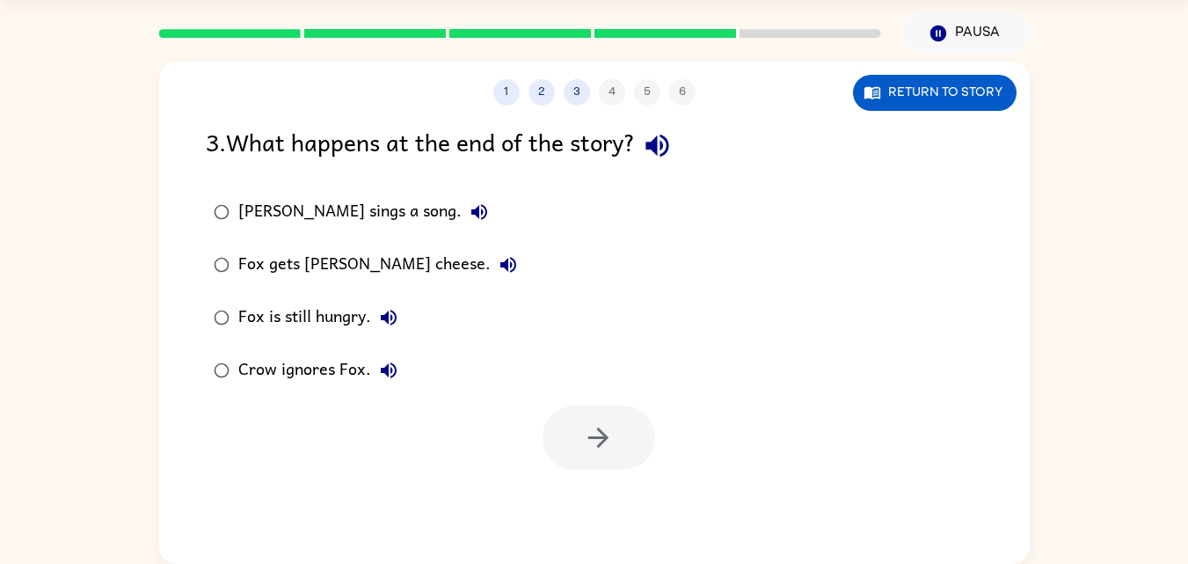
click at [670, 154] on icon "button" at bounding box center [657, 145] width 31 height 31
click at [391, 251] on div "Fox gets [PERSON_NAME] cheese." at bounding box center [381, 264] width 287 height 35
click at [605, 431] on icon "button" at bounding box center [598, 437] width 31 height 31
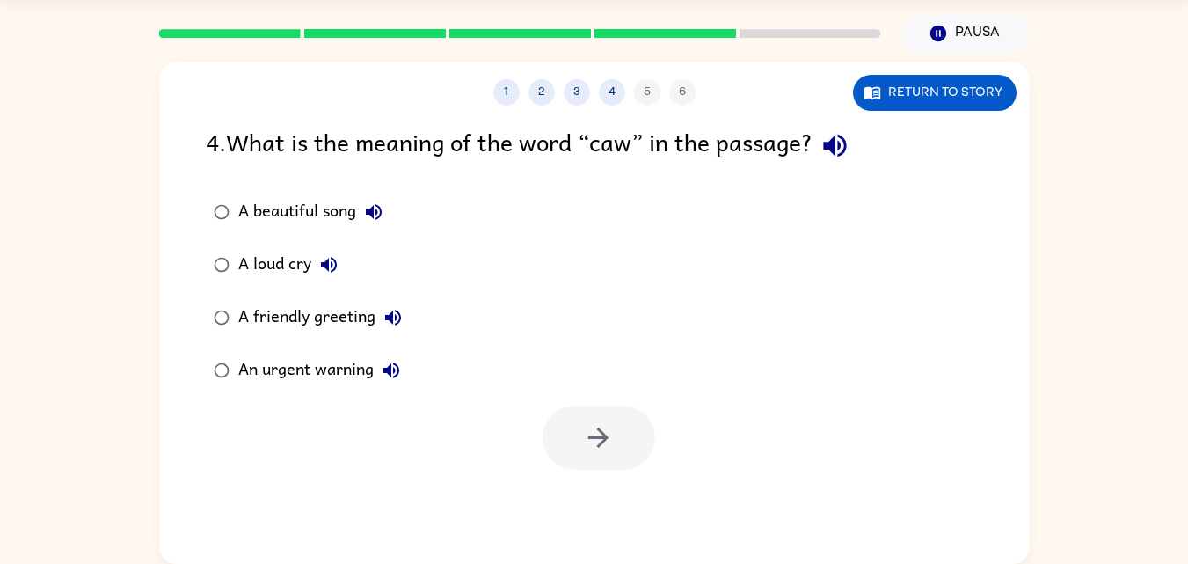
click at [841, 149] on icon "button" at bounding box center [834, 145] width 31 height 31
click at [262, 260] on div "A loud cry" at bounding box center [292, 264] width 108 height 35
click at [549, 446] on button "button" at bounding box center [598, 437] width 113 height 64
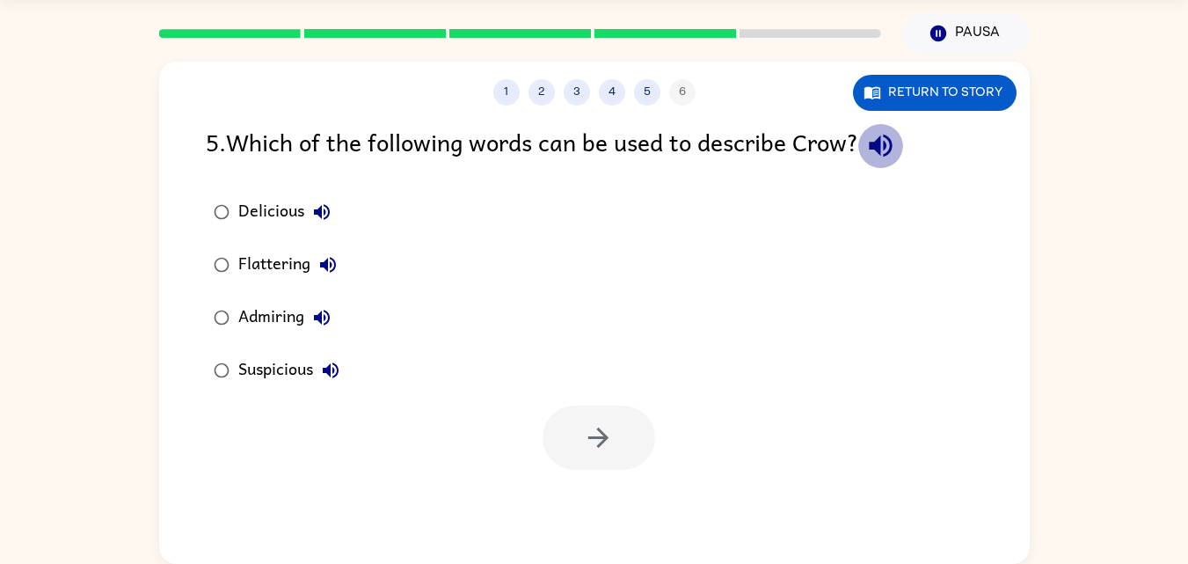
click at [876, 142] on icon "button" at bounding box center [880, 145] width 31 height 31
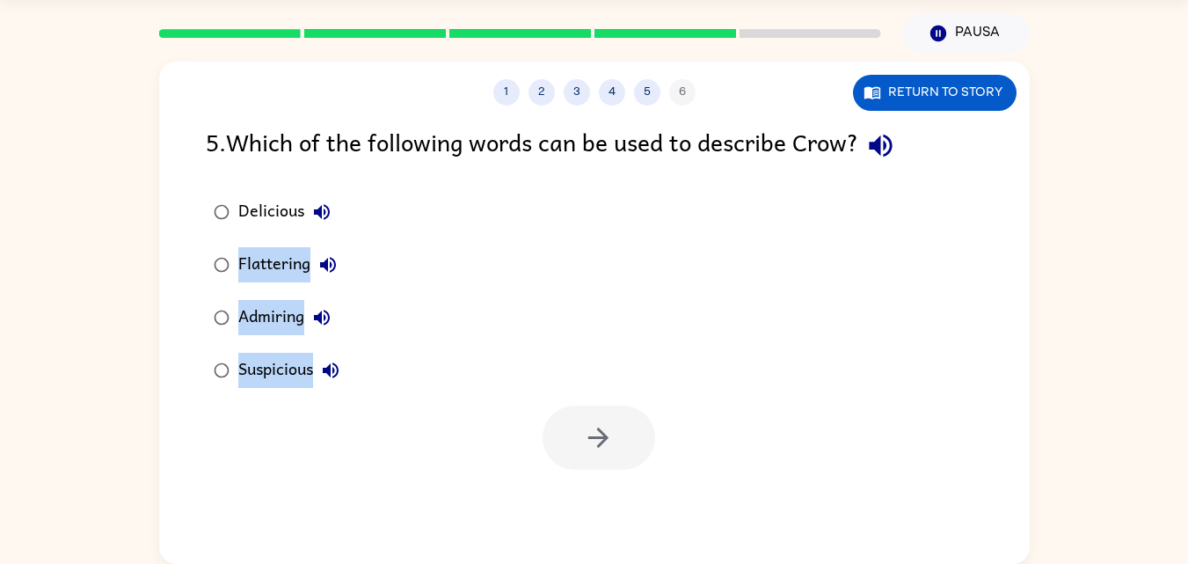
drag, startPoint x: 790, startPoint y: 207, endPoint x: 429, endPoint y: 406, distance: 412.8
click at [429, 406] on div "5 . Which of the following words can be used to describe Crow? Delicious Flatte…" at bounding box center [594, 296] width 870 height 346
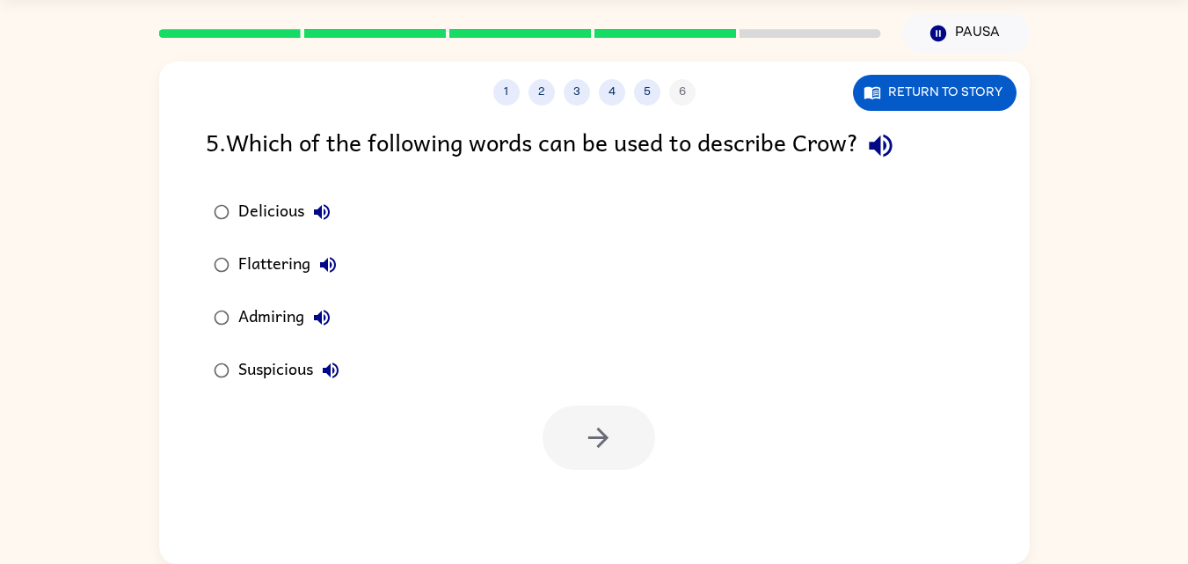
click at [429, 406] on div at bounding box center [594, 432] width 870 height 73
click at [274, 385] on div "Suspicious" at bounding box center [293, 370] width 110 height 35
click at [569, 414] on button "button" at bounding box center [598, 437] width 113 height 64
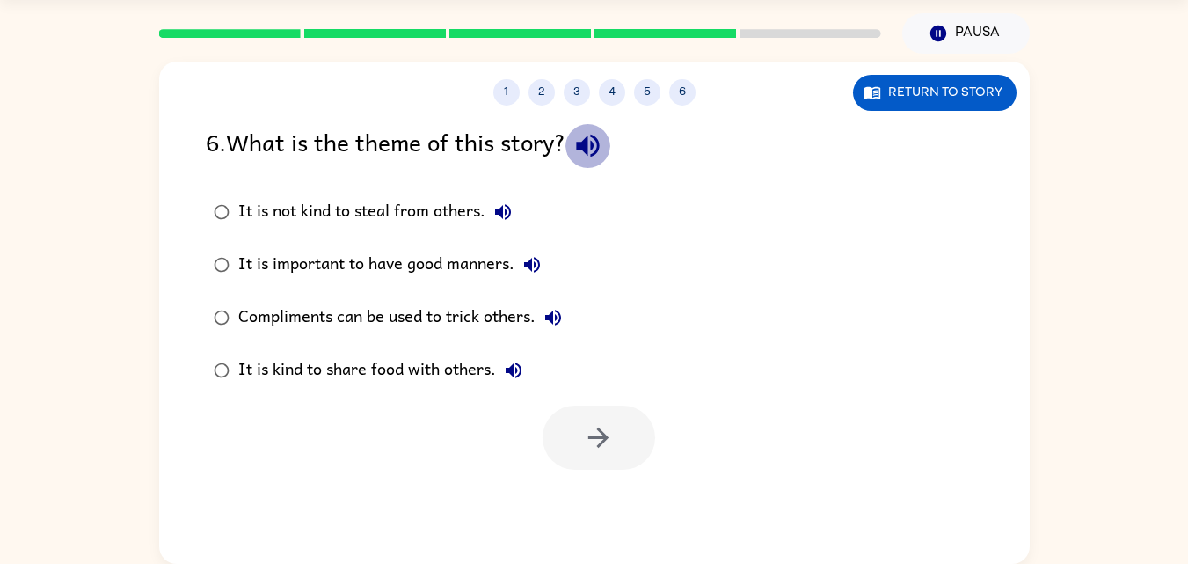
click at [587, 149] on icon "button" at bounding box center [587, 146] width 23 height 23
click at [323, 328] on div "Compliments can be used to trick others." at bounding box center [404, 317] width 332 height 35
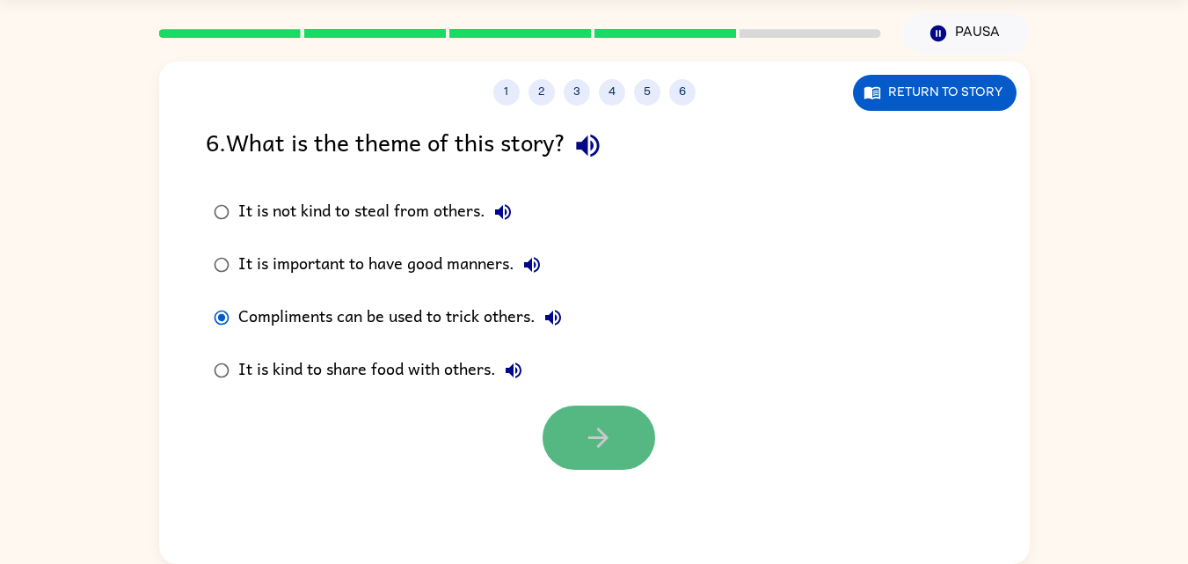
click at [576, 423] on button "button" at bounding box center [598, 437] width 113 height 64
